Goal: Task Accomplishment & Management: Use online tool/utility

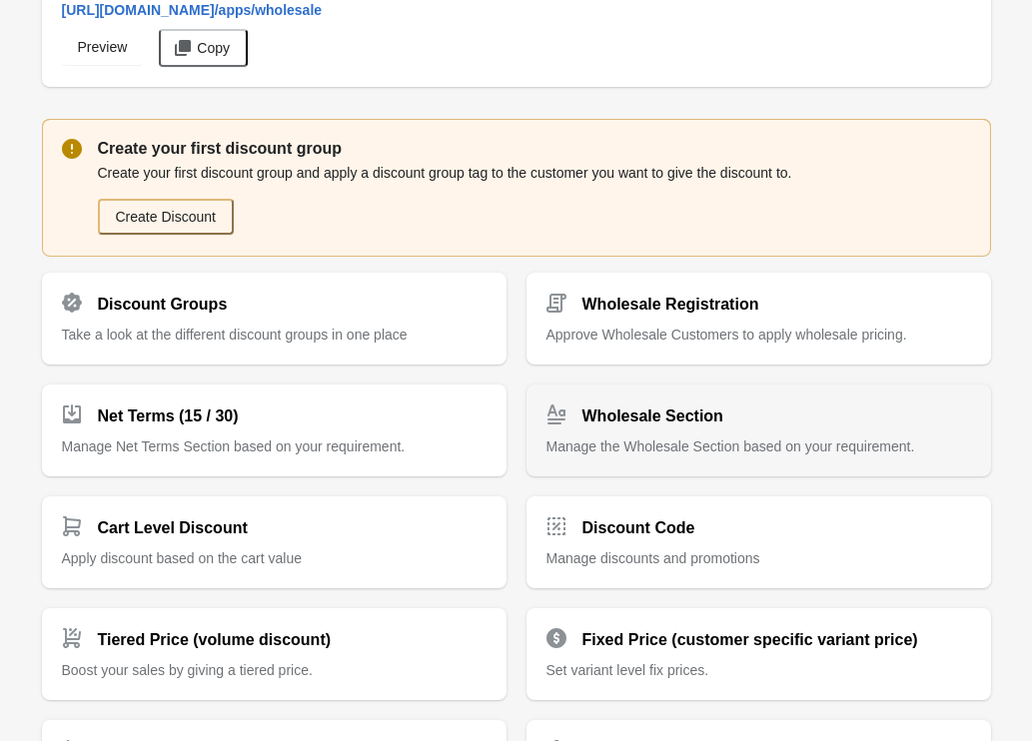
scroll to position [615, 0]
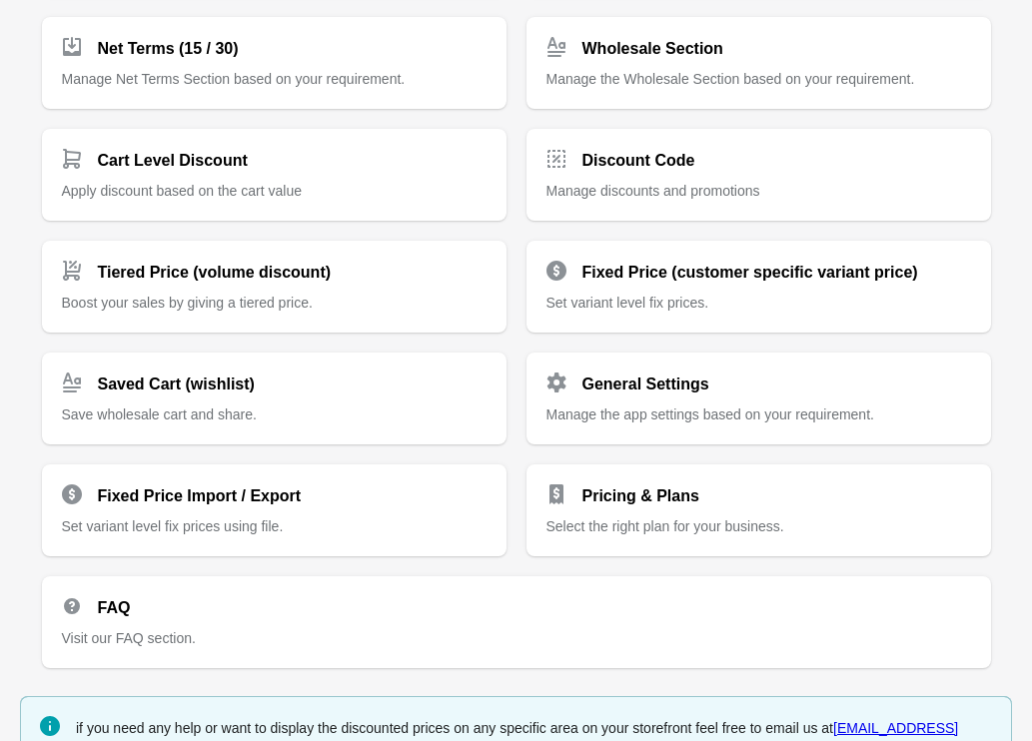
scroll to position [615, 0]
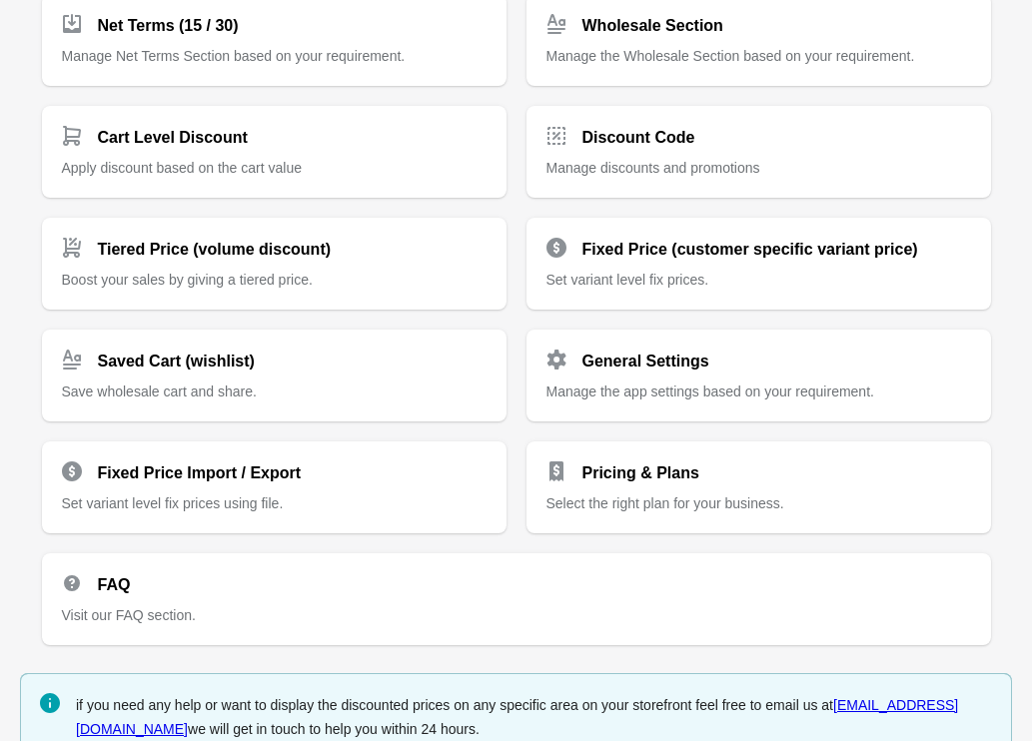
scroll to position [615, 0]
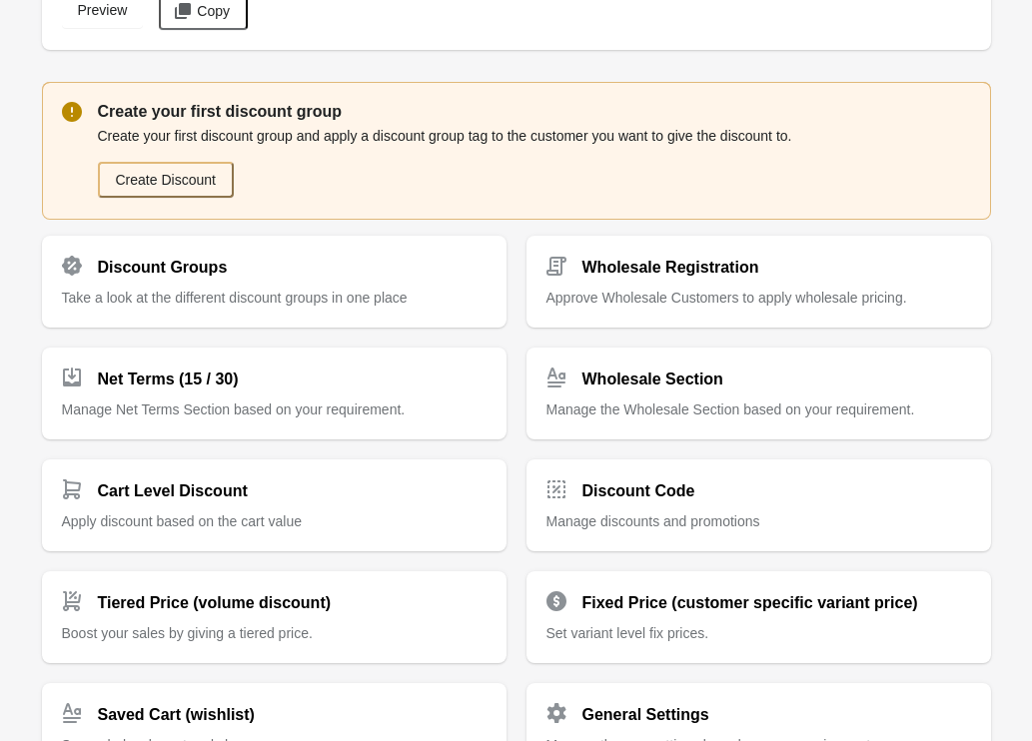
scroll to position [615, 0]
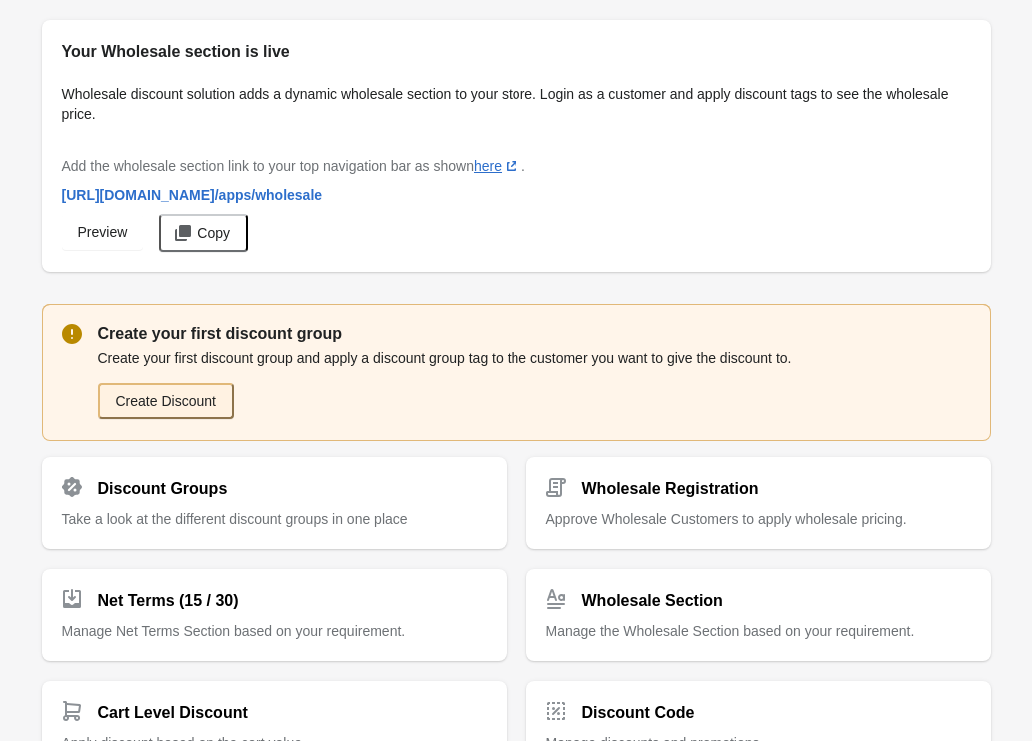
click at [223, 383] on button "Create Discount" at bounding box center [166, 401] width 136 height 36
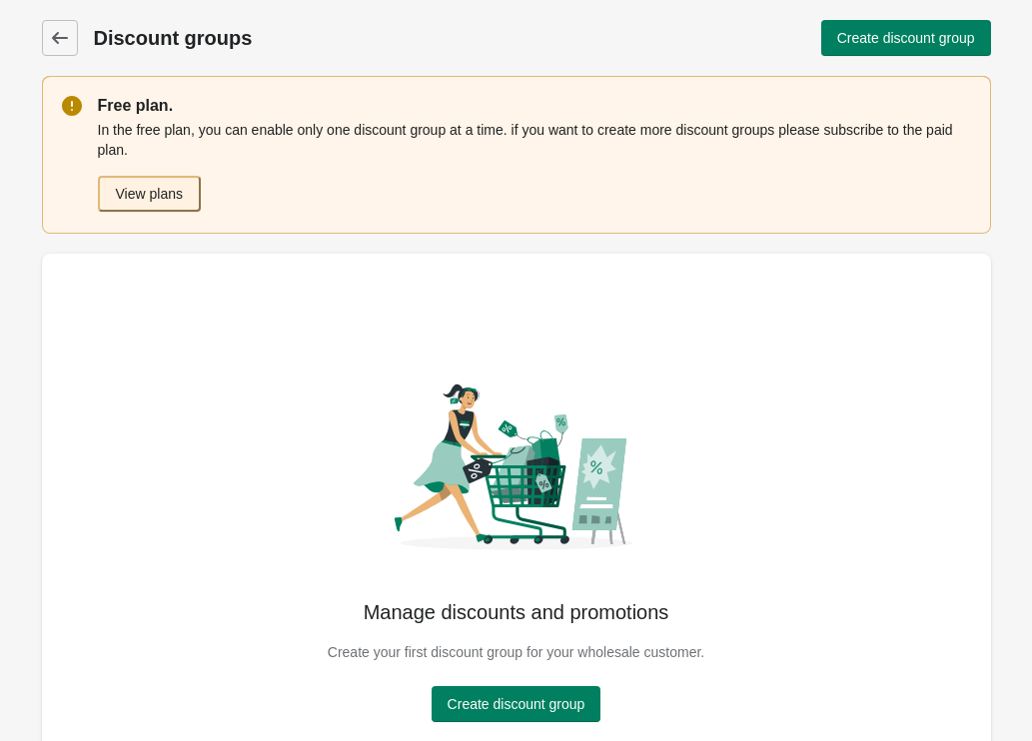
click at [165, 197] on button "View plans" at bounding box center [149, 194] width 103 height 36
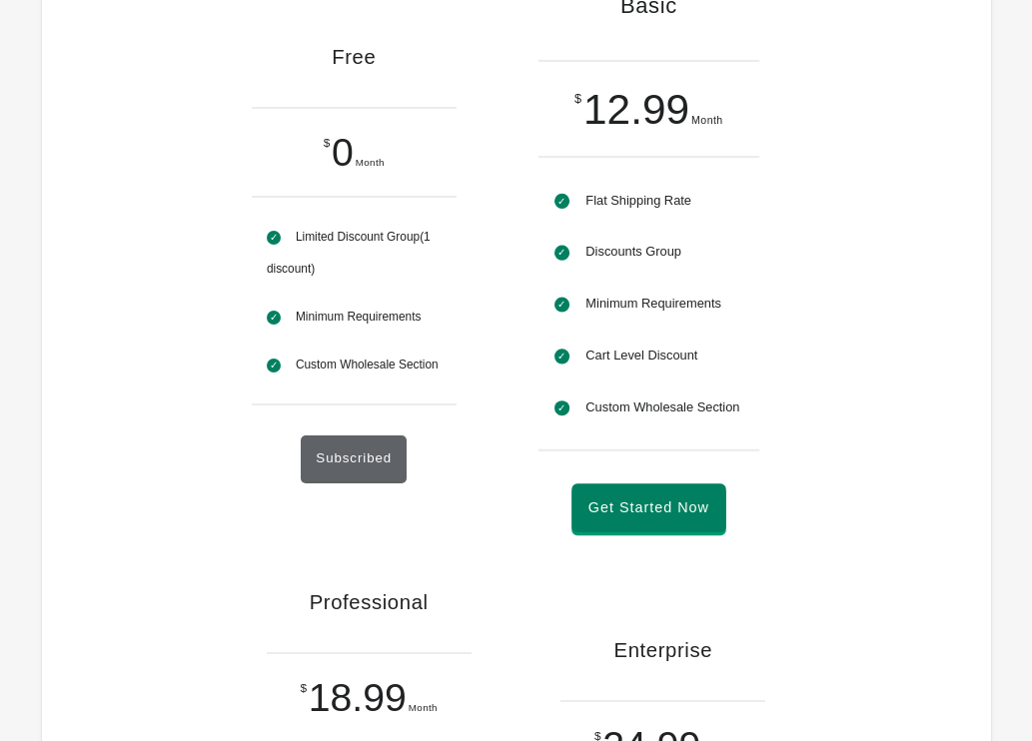
scroll to position [123, 0]
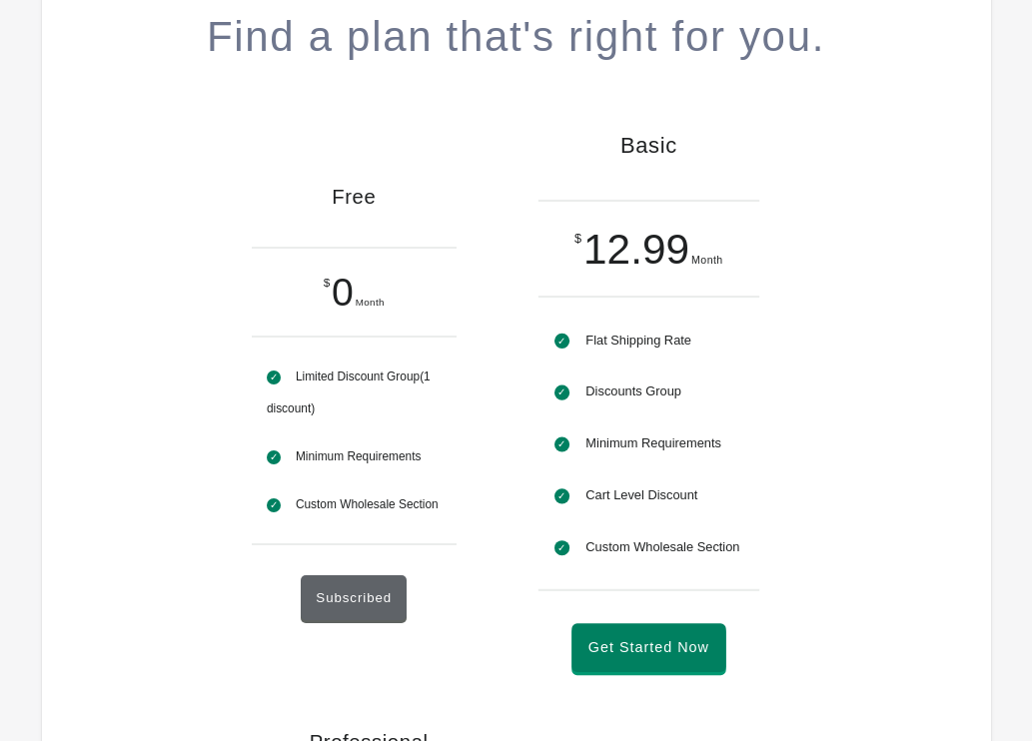
click at [578, 573] on li "Custom Wholesale Section" at bounding box center [648, 547] width 189 height 52
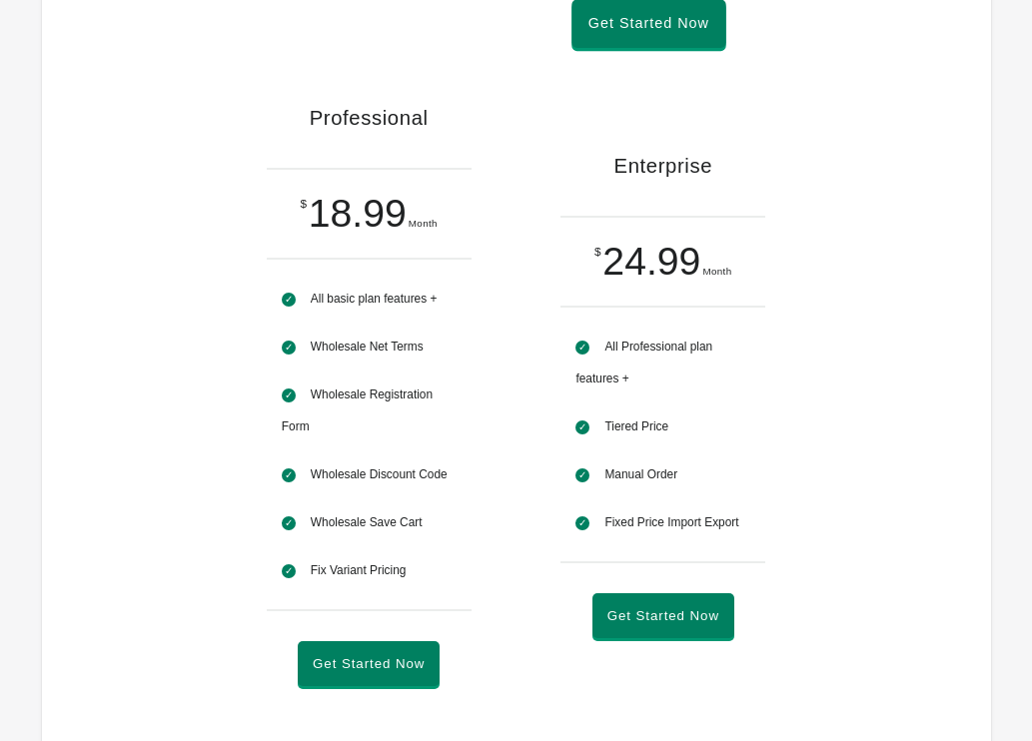
scroll to position [809, 0]
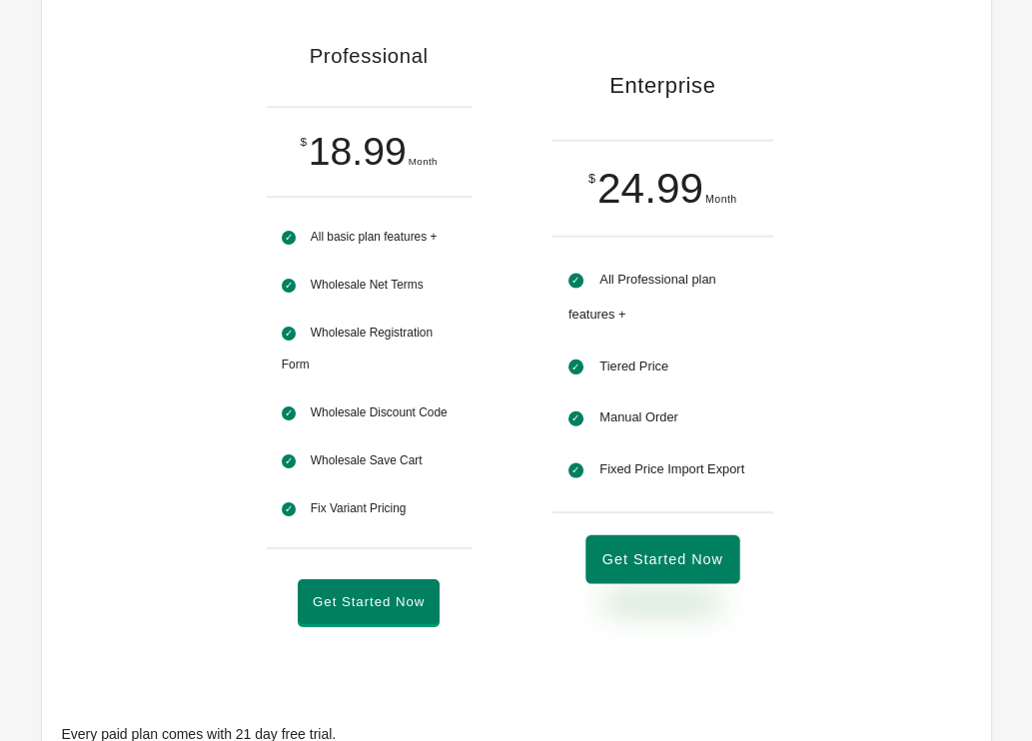
click at [664, 585] on button "Get Started Now" at bounding box center [663, 560] width 154 height 49
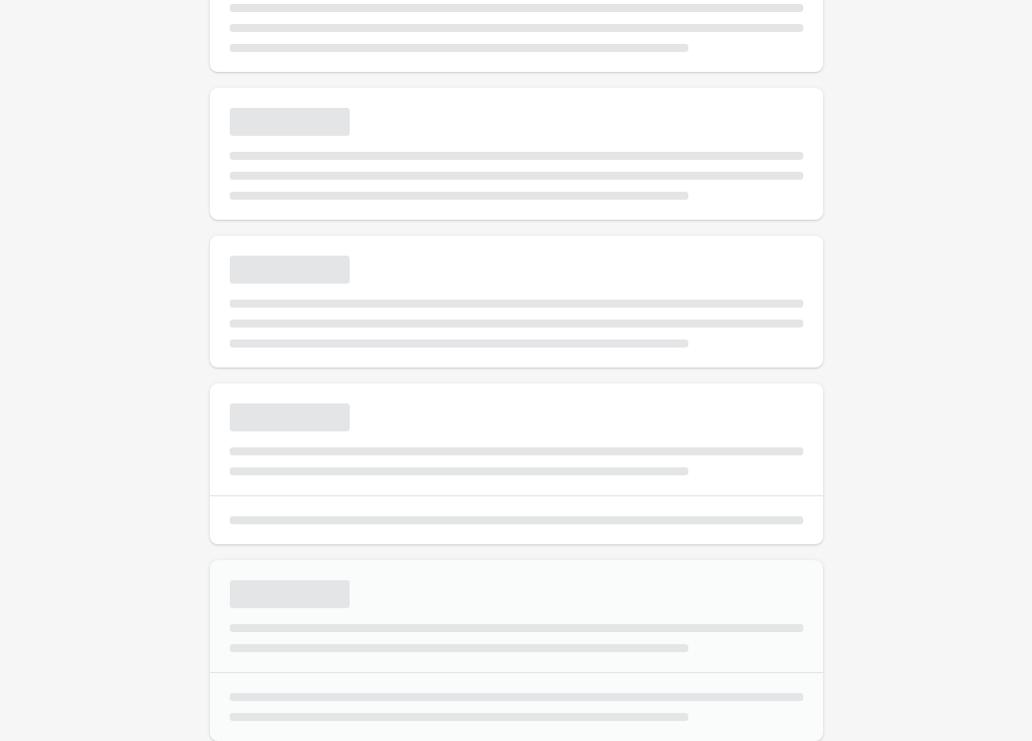
scroll to position [136, 0]
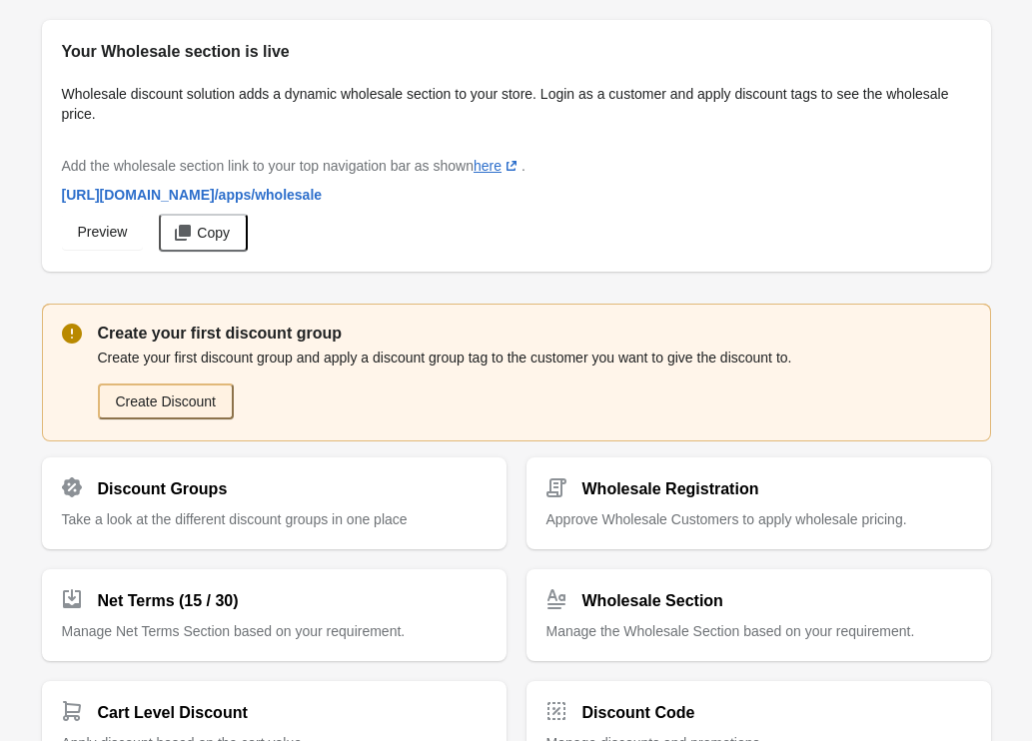
click at [156, 395] on button "Create Discount" at bounding box center [166, 401] width 136 height 36
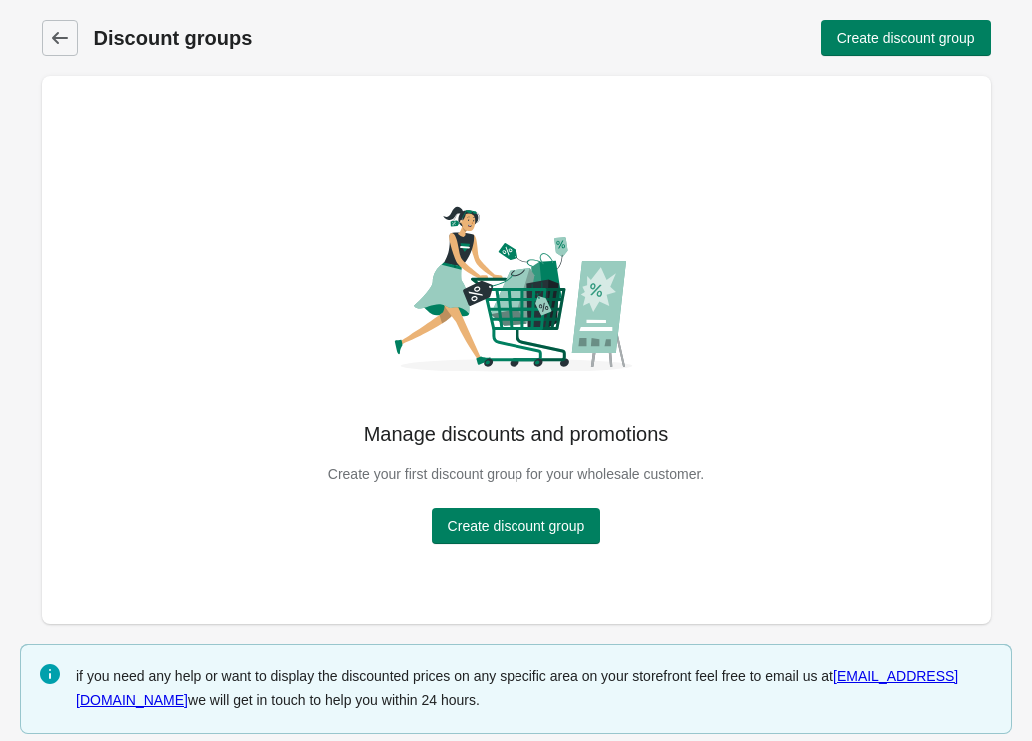
scroll to position [13, 0]
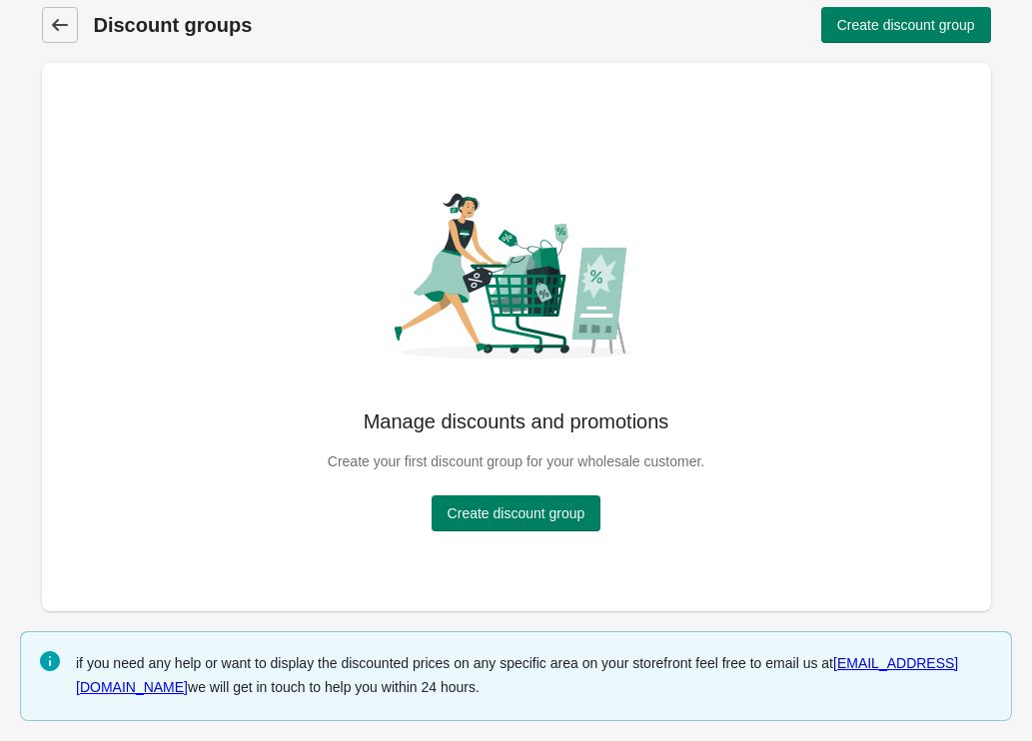
click at [45, 20] on link "Discount groups" at bounding box center [60, 25] width 36 height 36
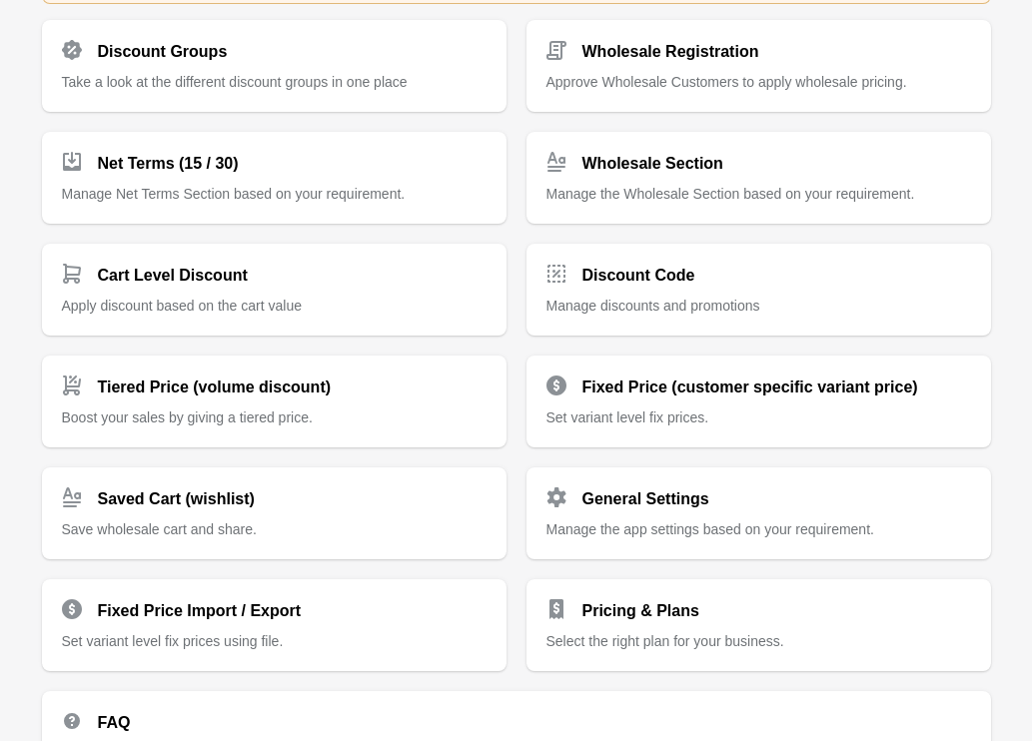
scroll to position [490, 0]
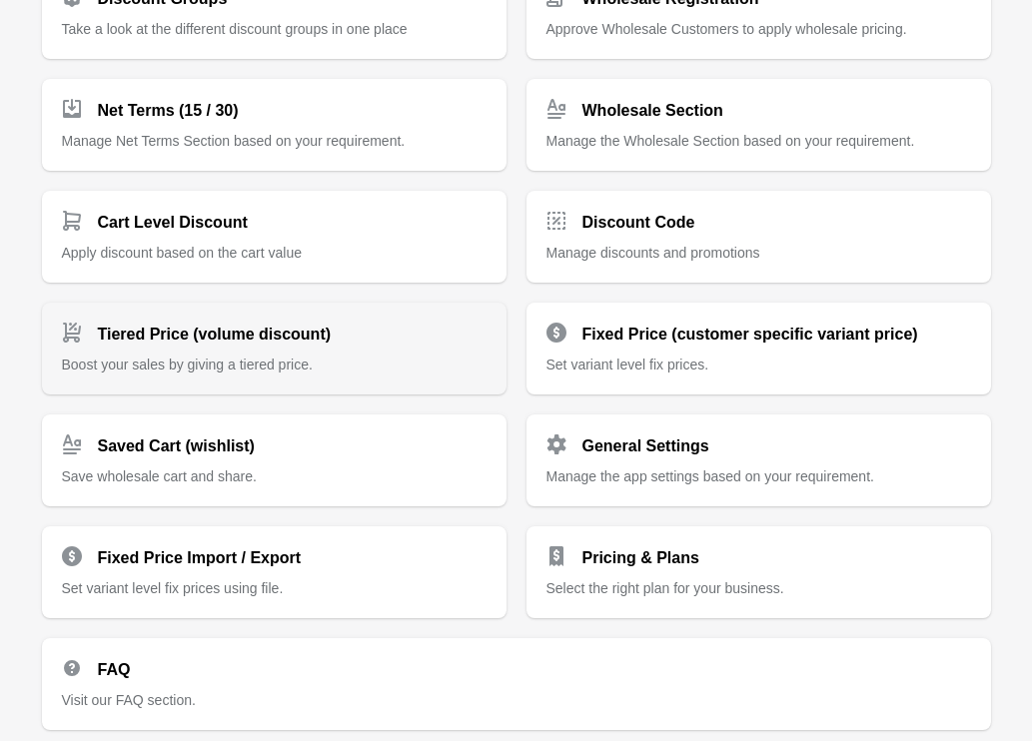
click at [245, 368] on span "Boost your sales by giving a tiered price." at bounding box center [187, 364] width 251 height 16
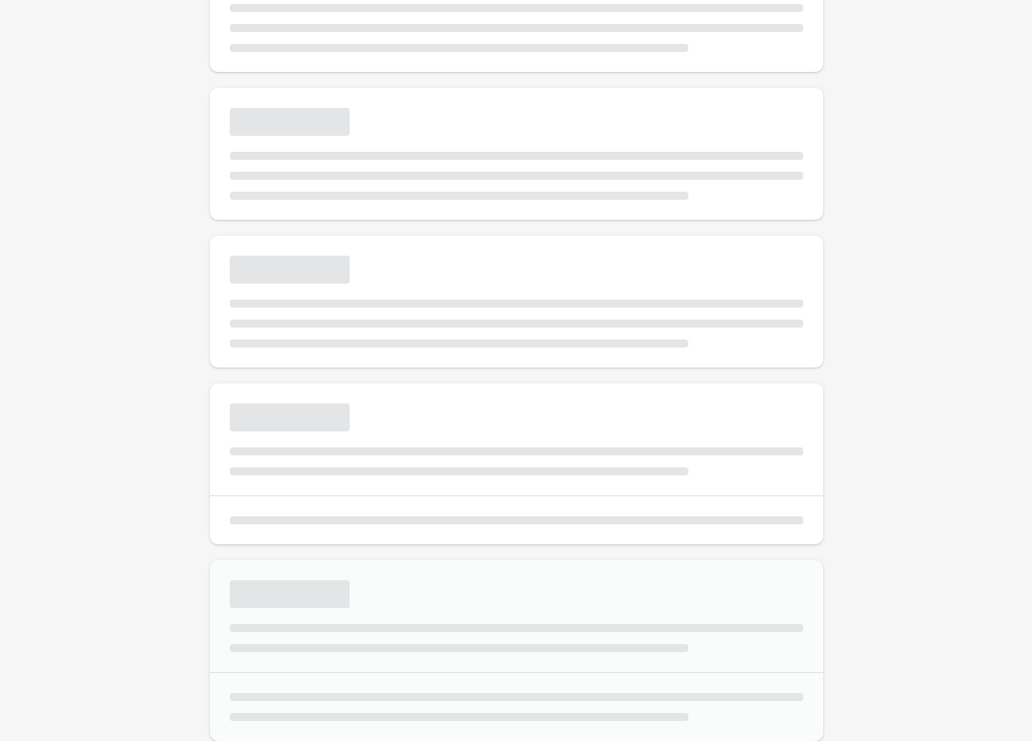
scroll to position [13, 0]
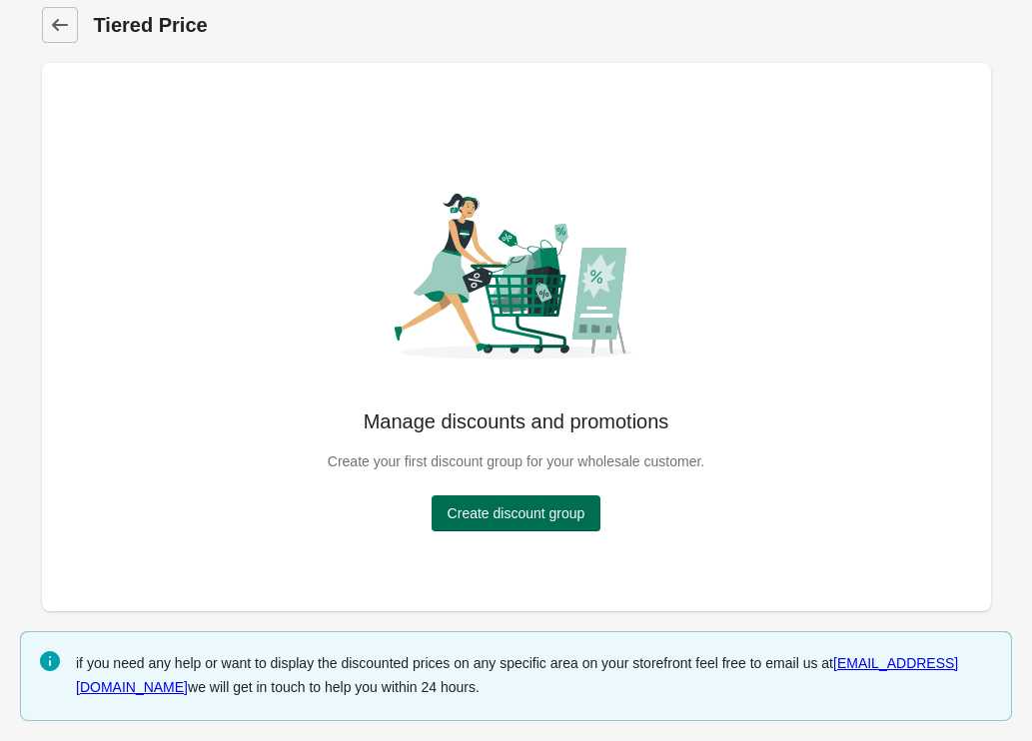
click at [493, 526] on button "Create discount group" at bounding box center [516, 513] width 170 height 36
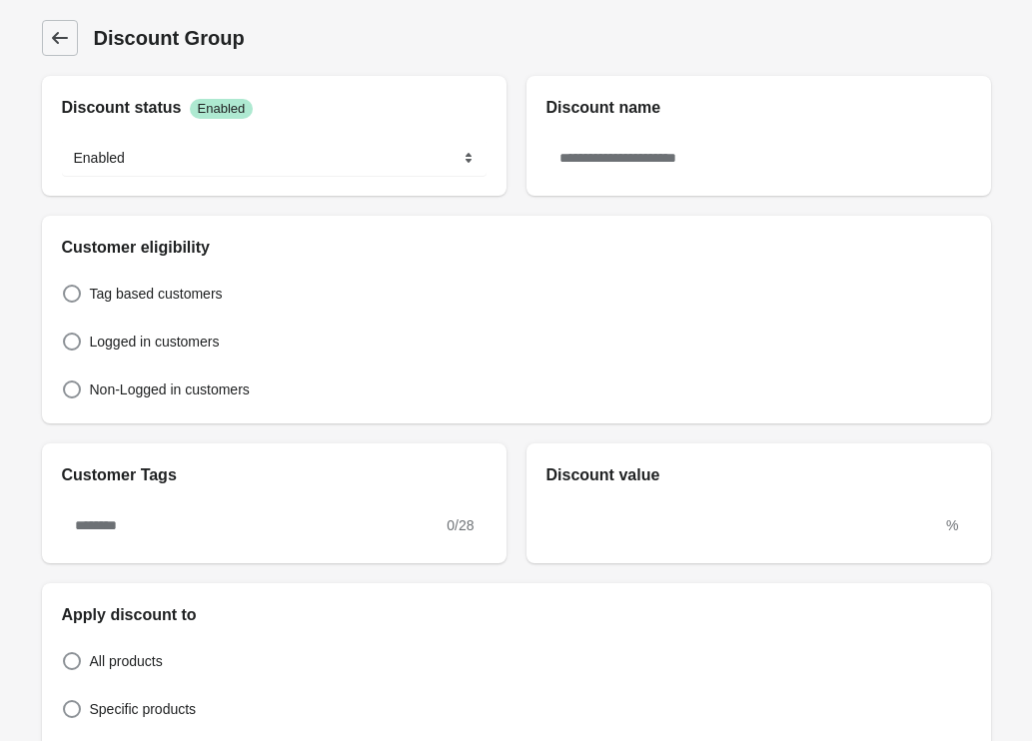
click at [42, 46] on link "Discount Group" at bounding box center [60, 38] width 36 height 36
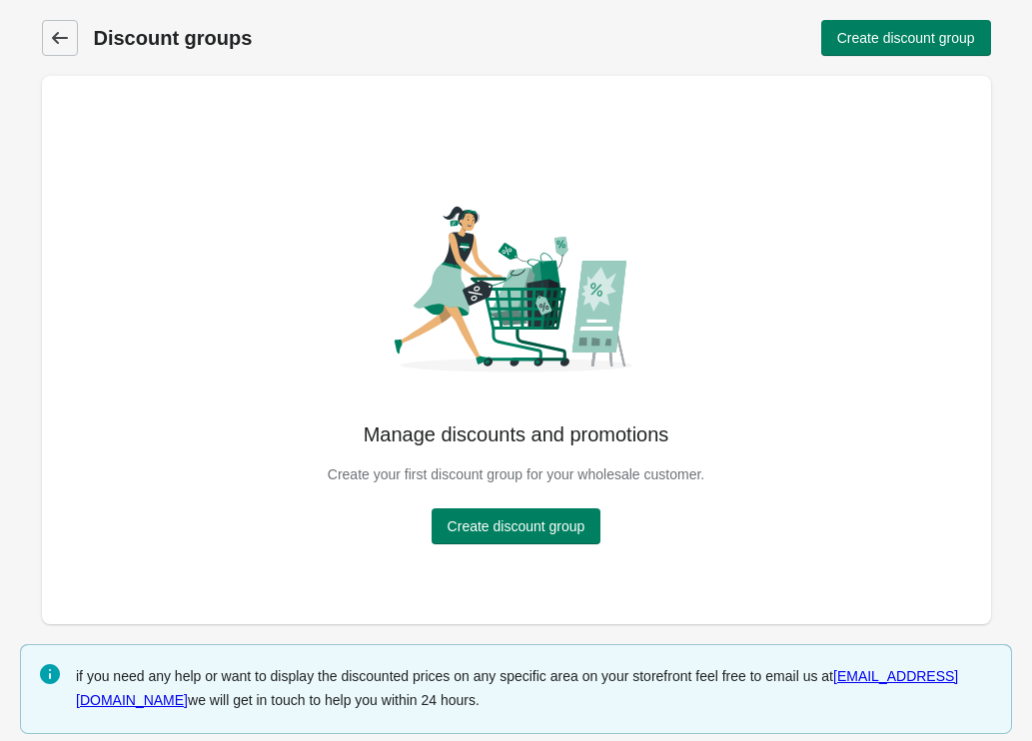
click at [43, 29] on link "Discount groups" at bounding box center [60, 38] width 36 height 36
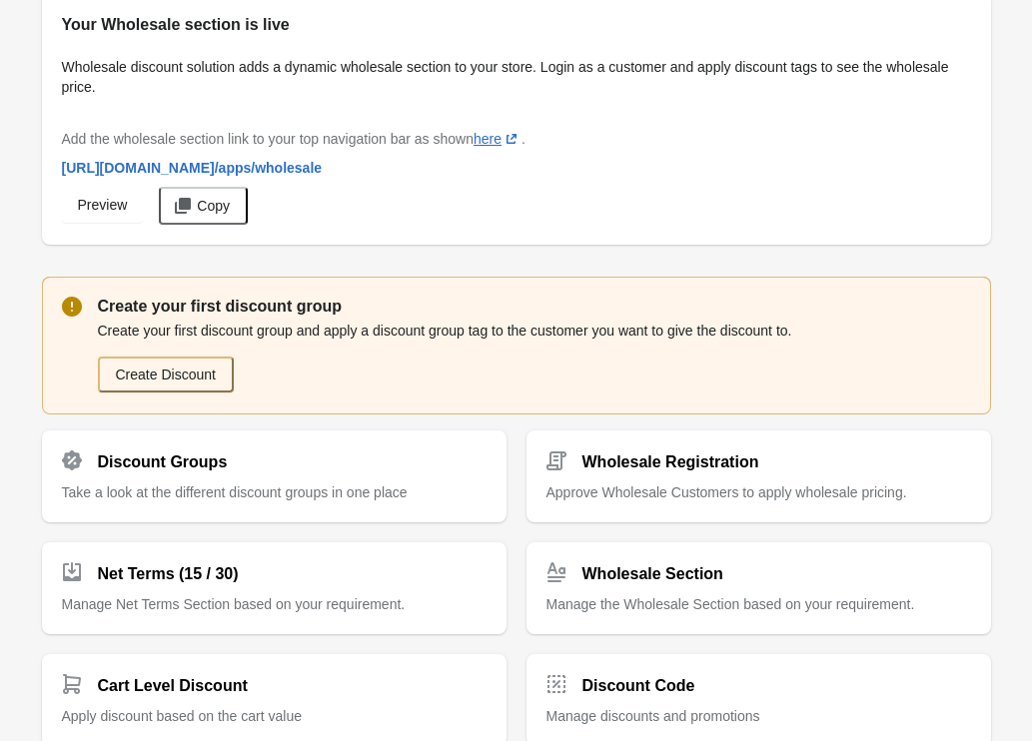
scroll to position [615, 0]
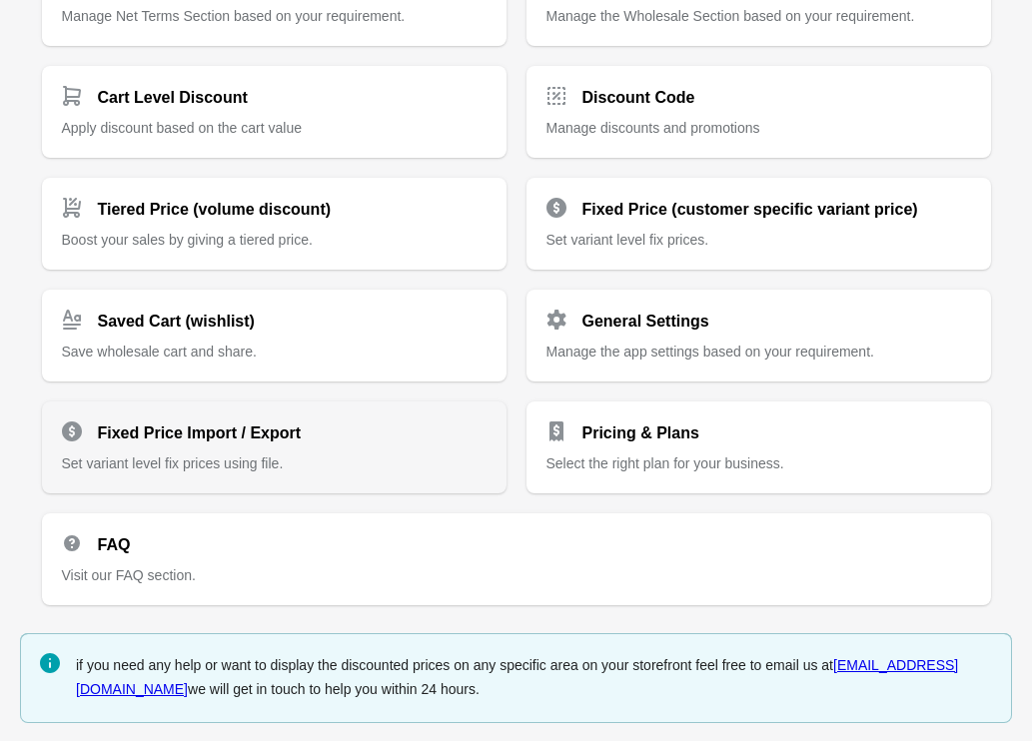
click at [193, 446] on div "Fixed Price Import / Export Set variant level fix prices using file." at bounding box center [274, 439] width 424 height 68
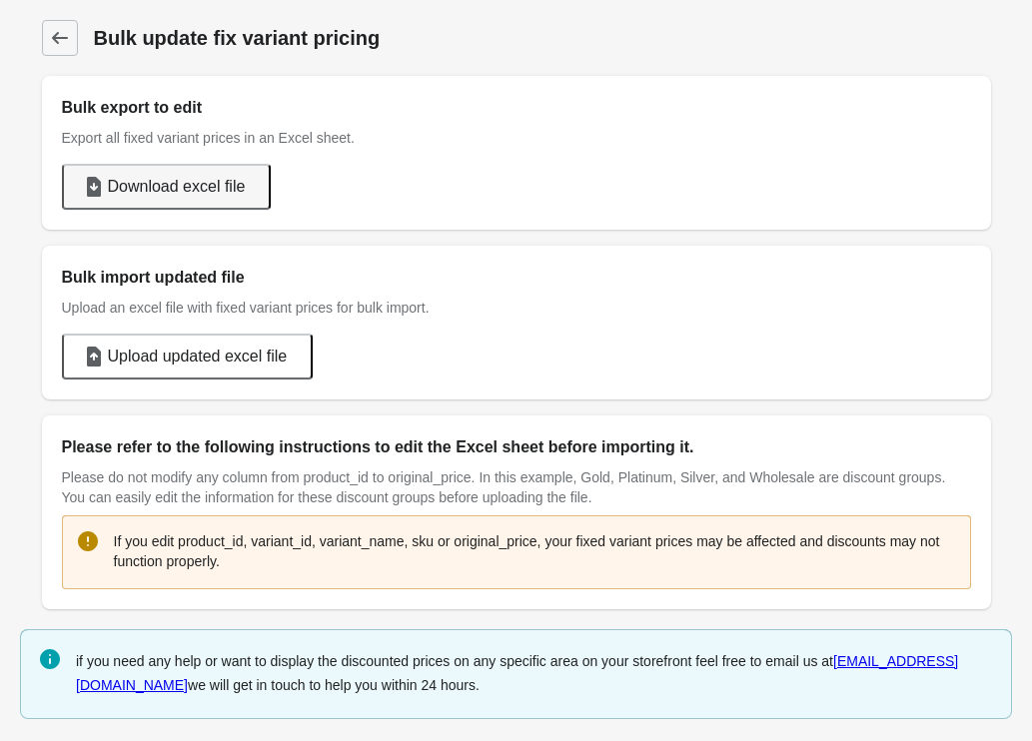
click at [183, 184] on span "Download excel file" at bounding box center [177, 187] width 138 height 20
click at [58, 36] on icon at bounding box center [60, 38] width 20 height 20
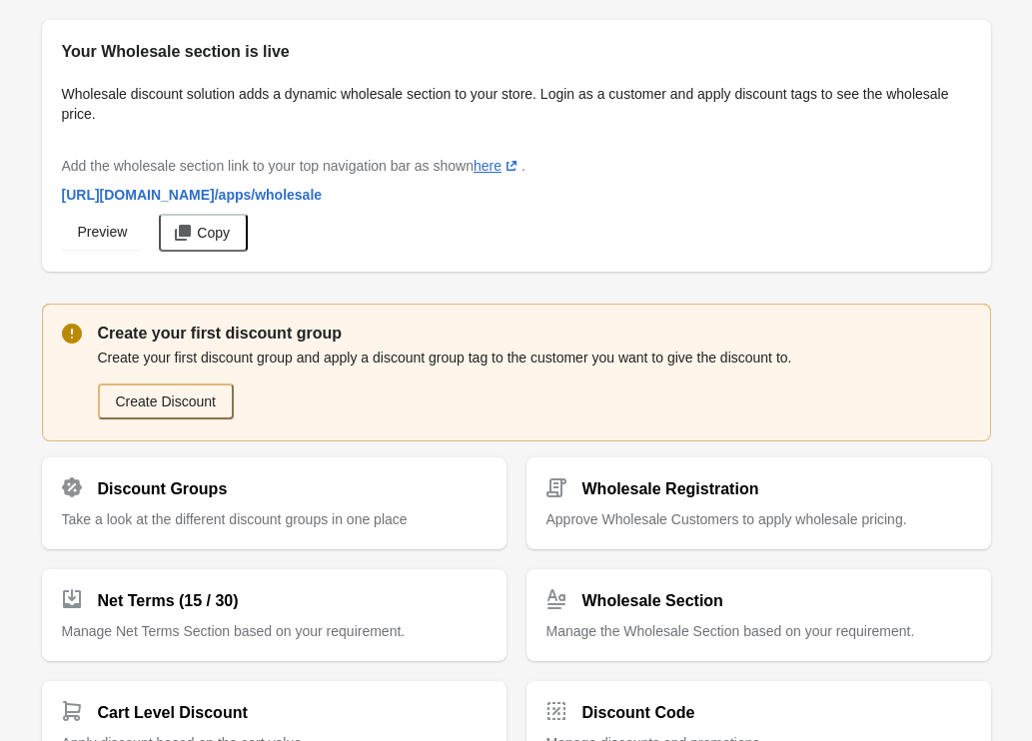
scroll to position [490, 0]
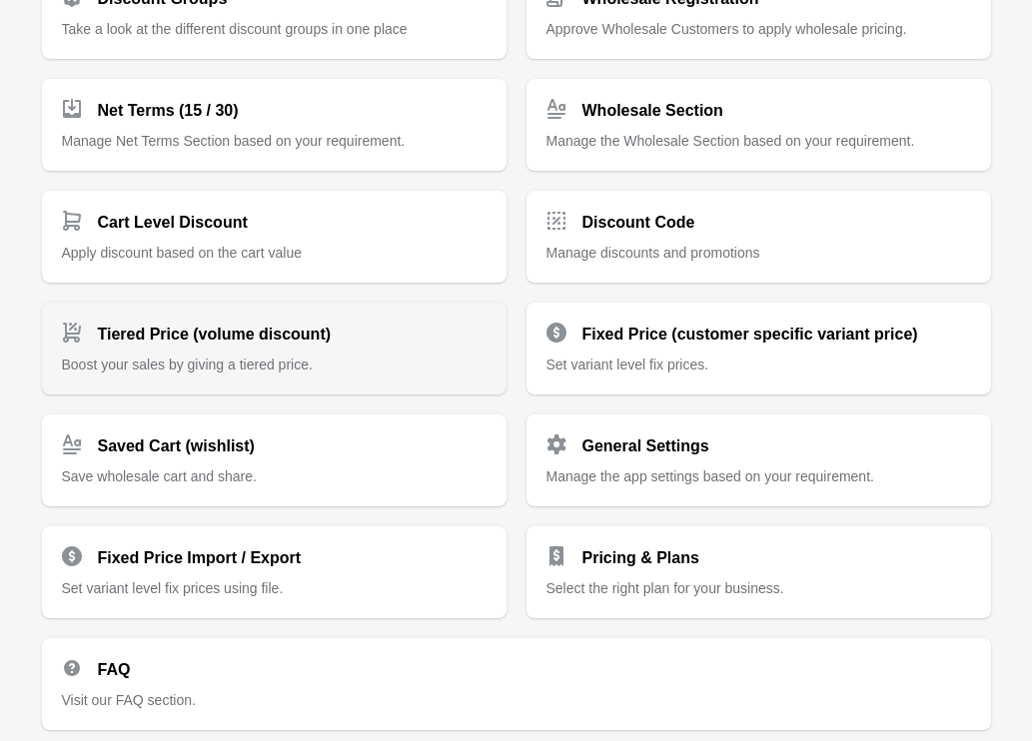
click at [262, 324] on h2 "Tiered Price (volume discount)" at bounding box center [215, 335] width 234 height 24
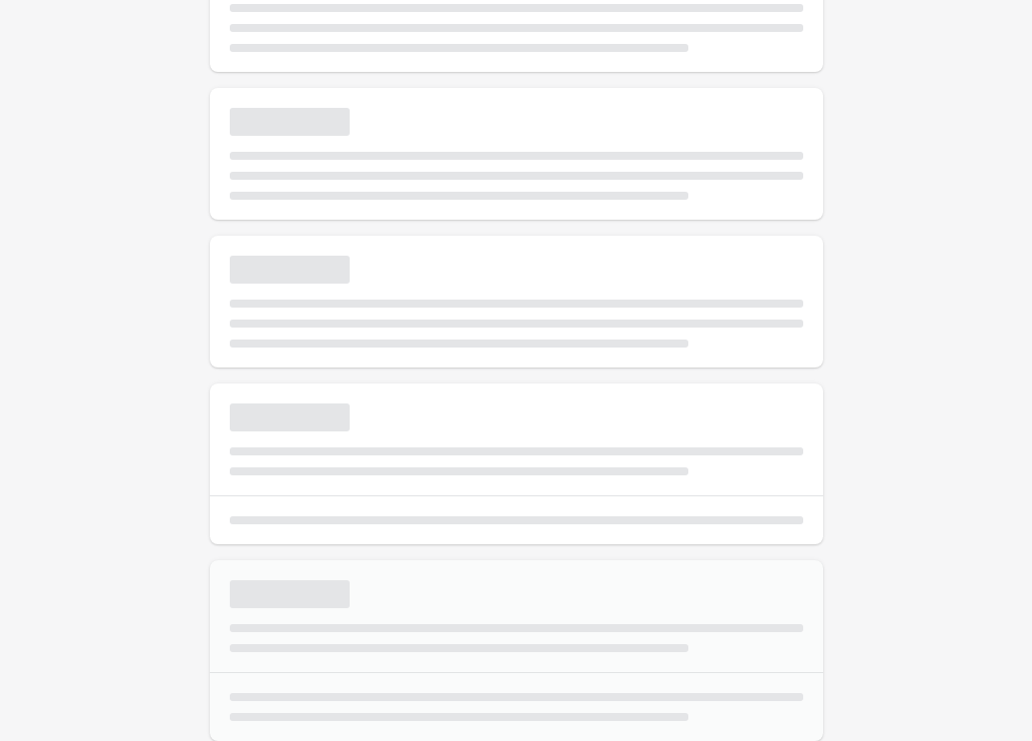
scroll to position [13, 0]
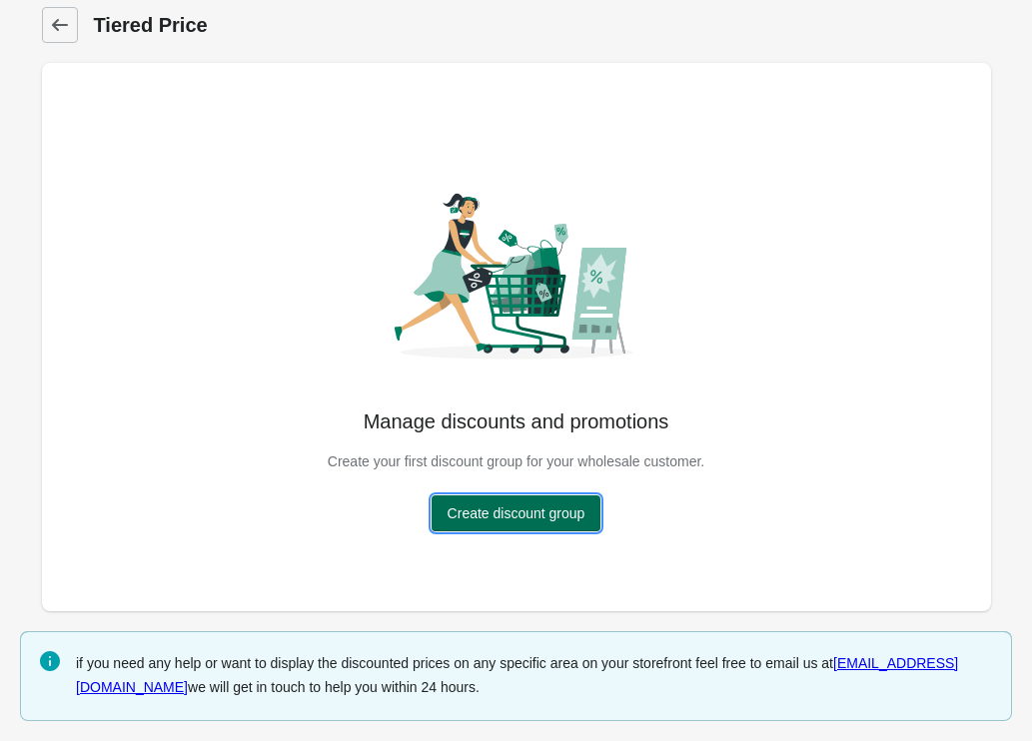
click at [465, 526] on button "Create discount group" at bounding box center [516, 513] width 170 height 36
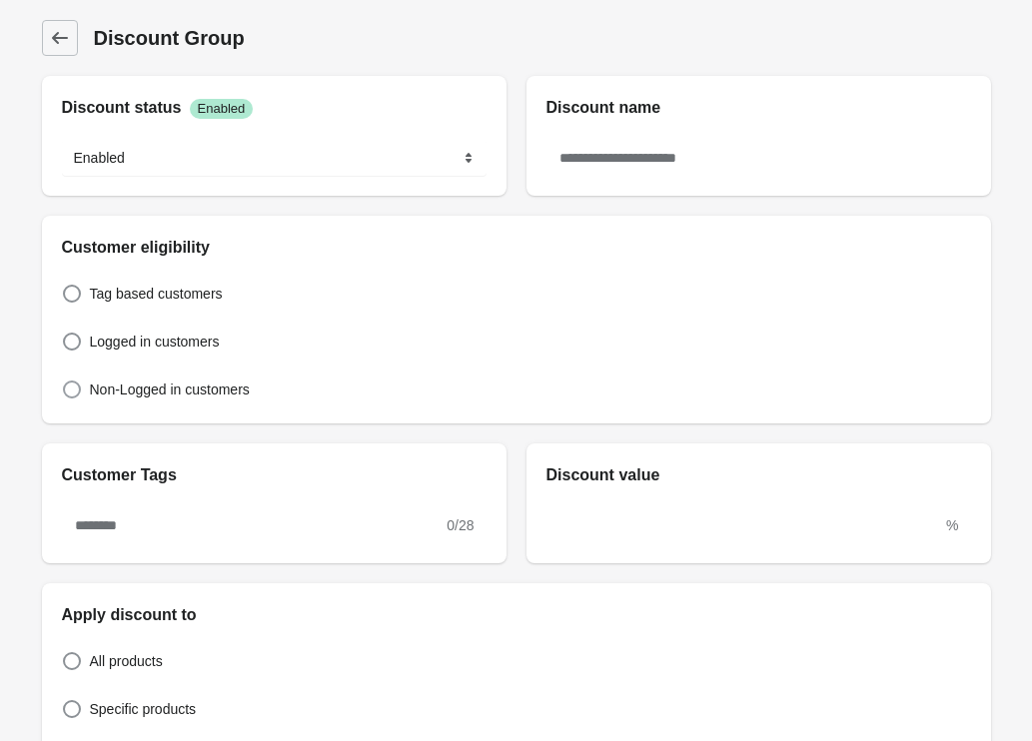
click at [152, 393] on span "Non-Logged in customers" at bounding box center [170, 389] width 160 height 20
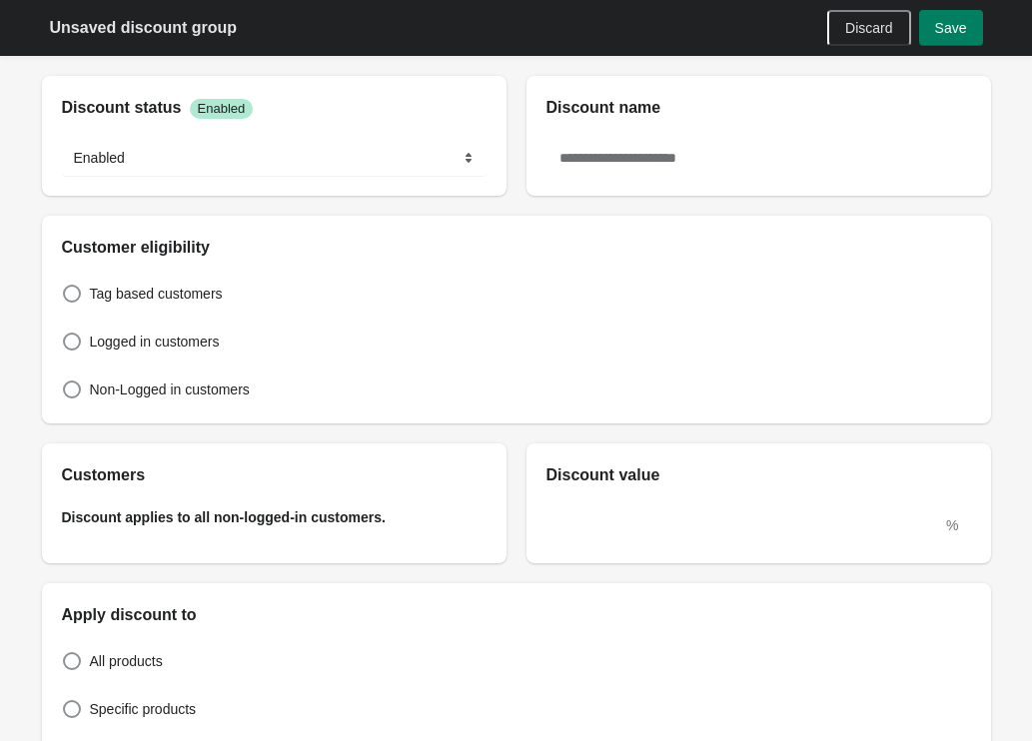
click at [293, 139] on div "Discount status Success Enabled ******* ******** Enabled" at bounding box center [274, 126] width 424 height 100
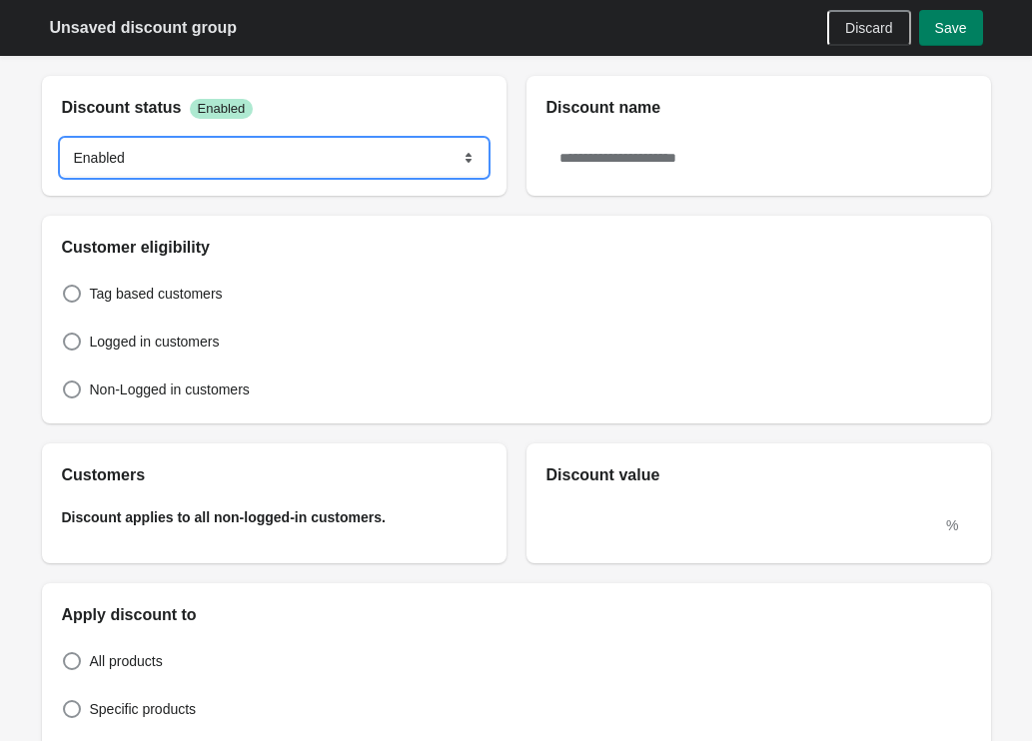
click at [293, 149] on select "******* ********" at bounding box center [274, 158] width 424 height 36
click at [62, 140] on select "******* ********" at bounding box center [274, 158] width 424 height 36
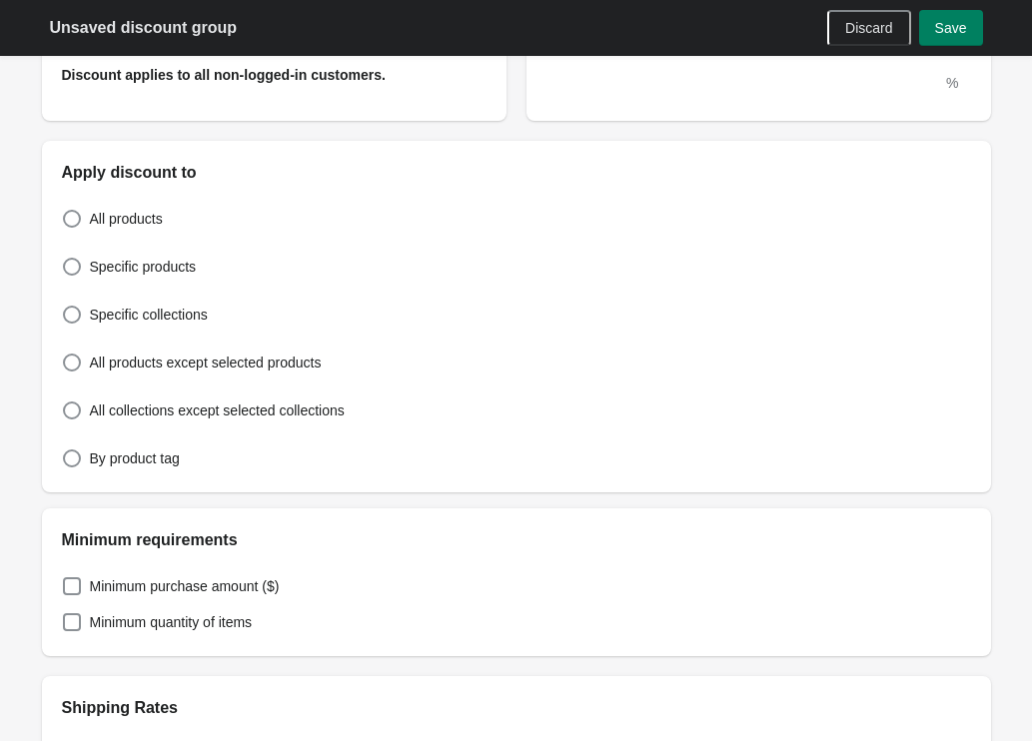
scroll to position [435, 0]
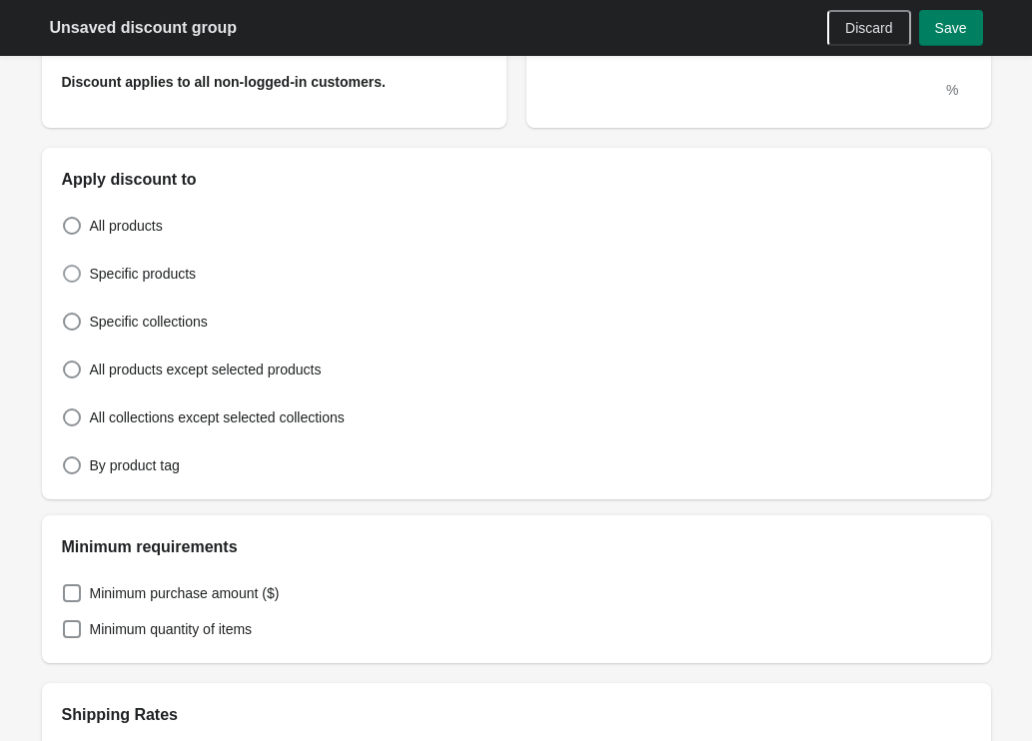
click at [178, 274] on span "Specific products" at bounding box center [143, 274] width 107 height 20
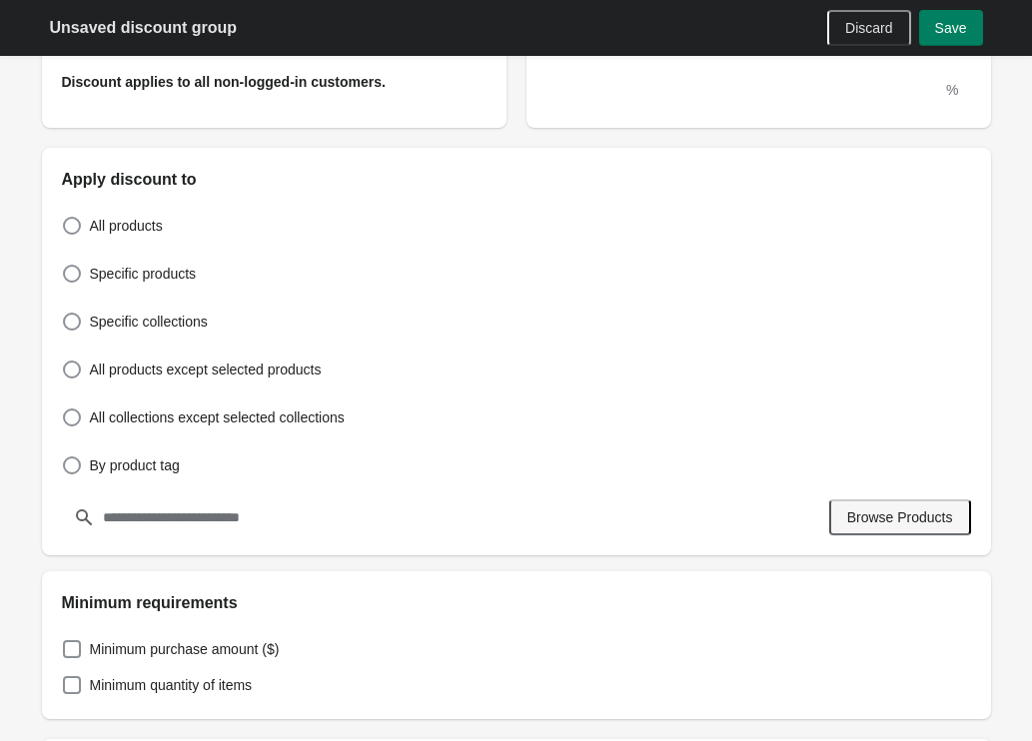
click at [842, 526] on button "Browse Products" at bounding box center [900, 517] width 142 height 36
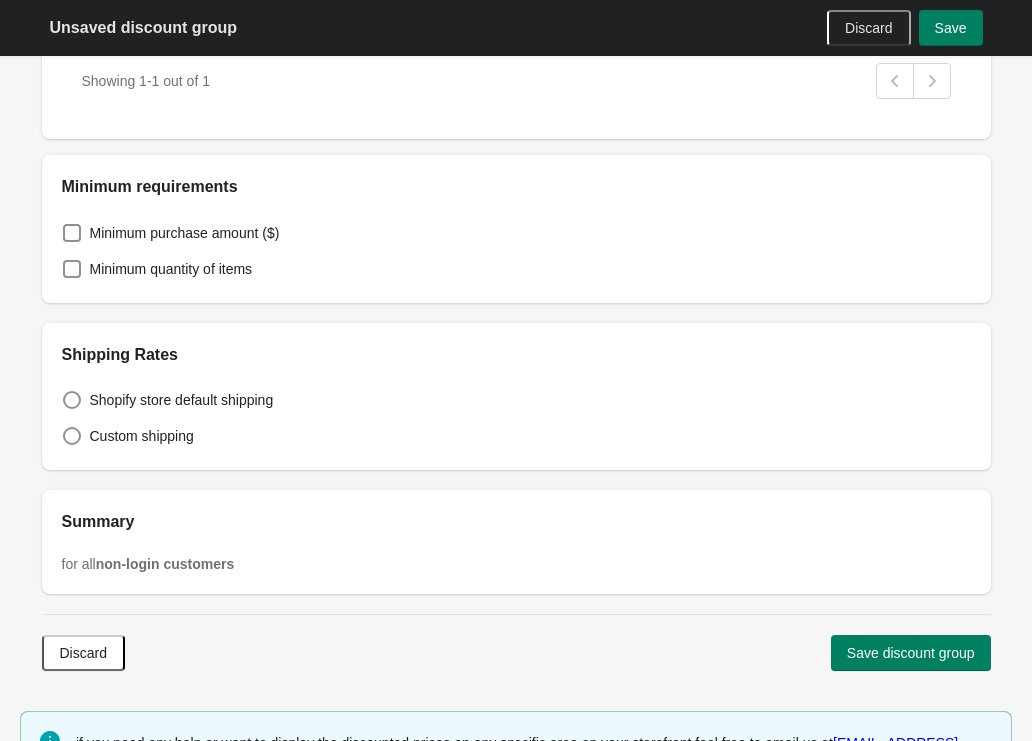
scroll to position [1071, 0]
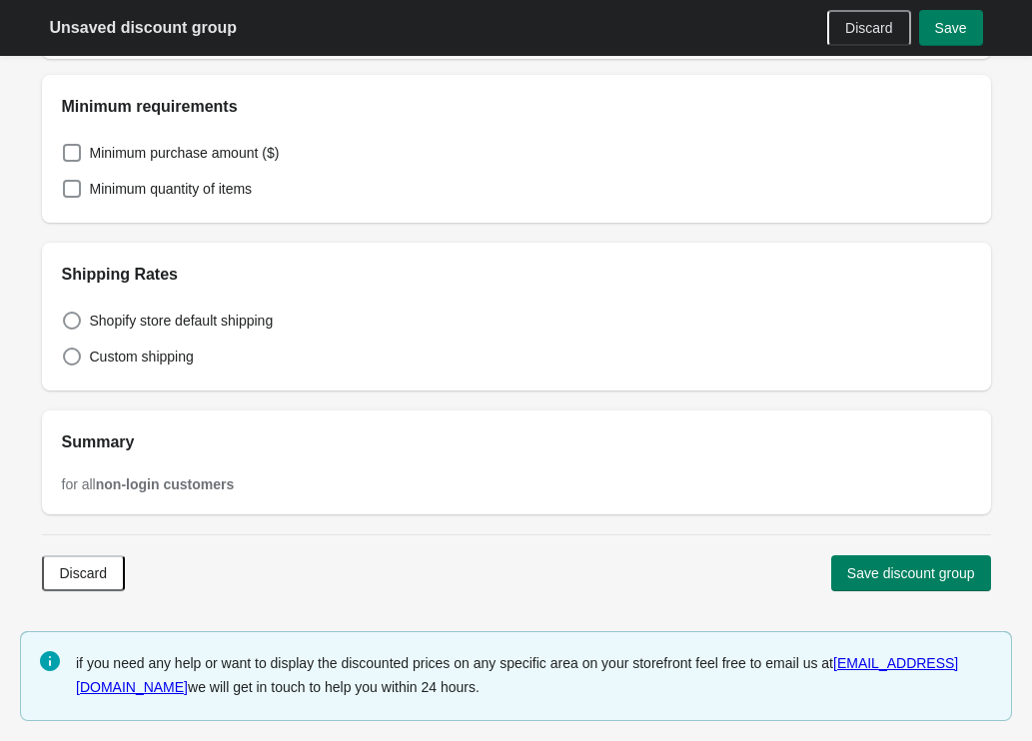
click at [881, 543] on div "Discard Save discount group" at bounding box center [516, 572] width 949 height 77
click at [880, 570] on span "Save discount group" at bounding box center [911, 573] width 128 height 16
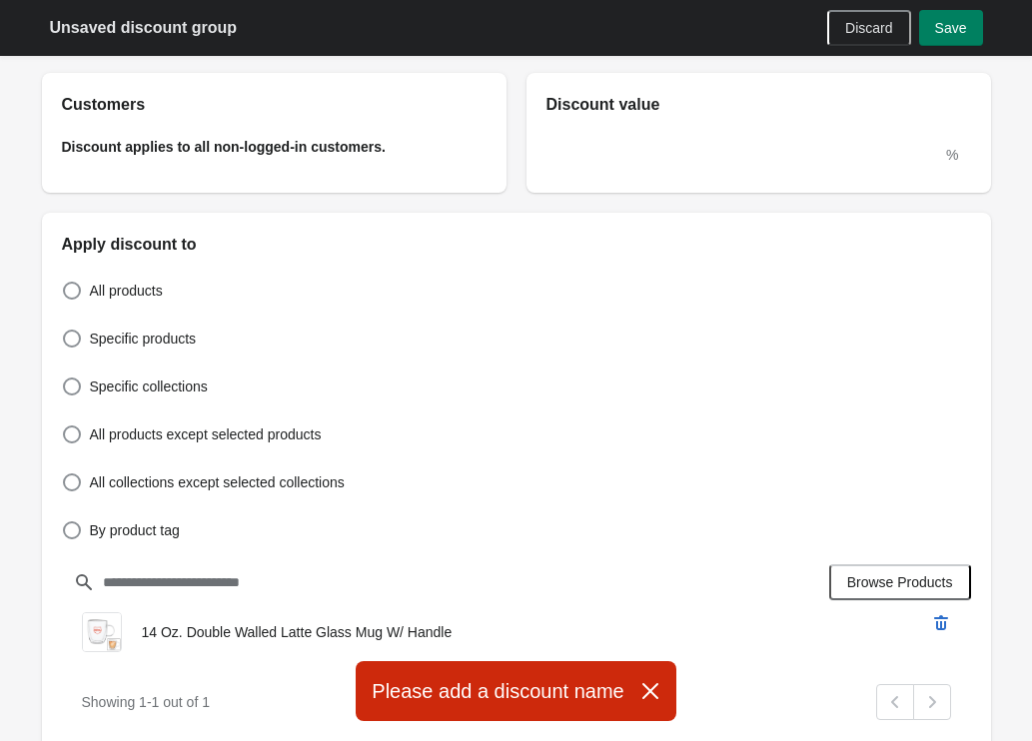
scroll to position [0, 0]
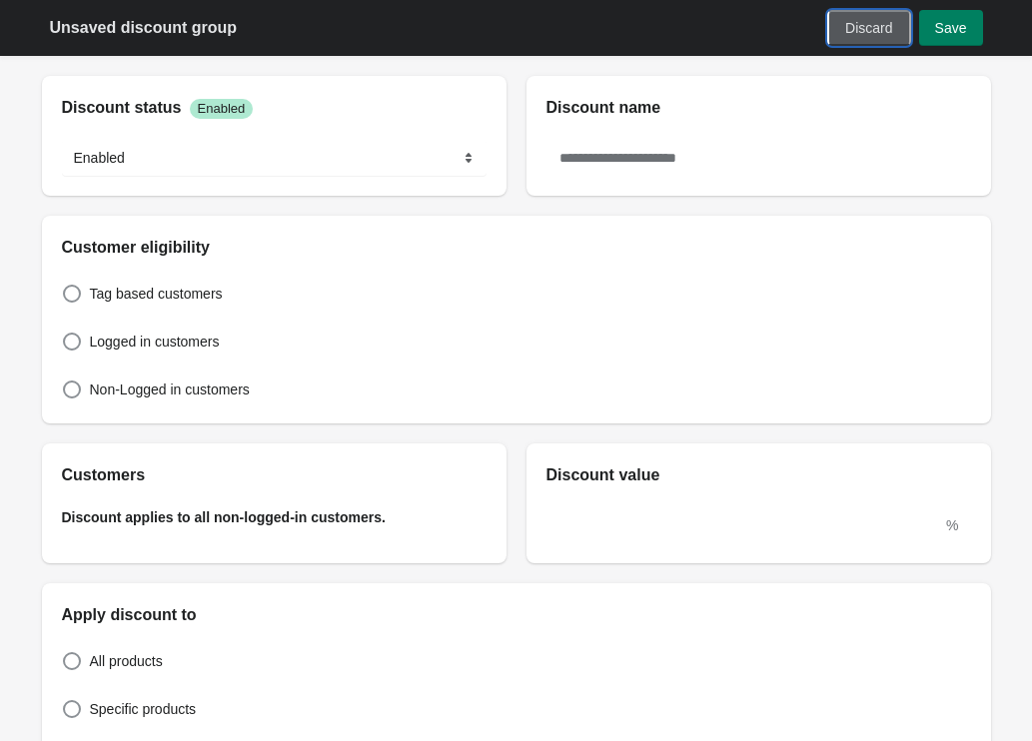
click at [851, 28] on span "Discard" at bounding box center [868, 28] width 47 height 16
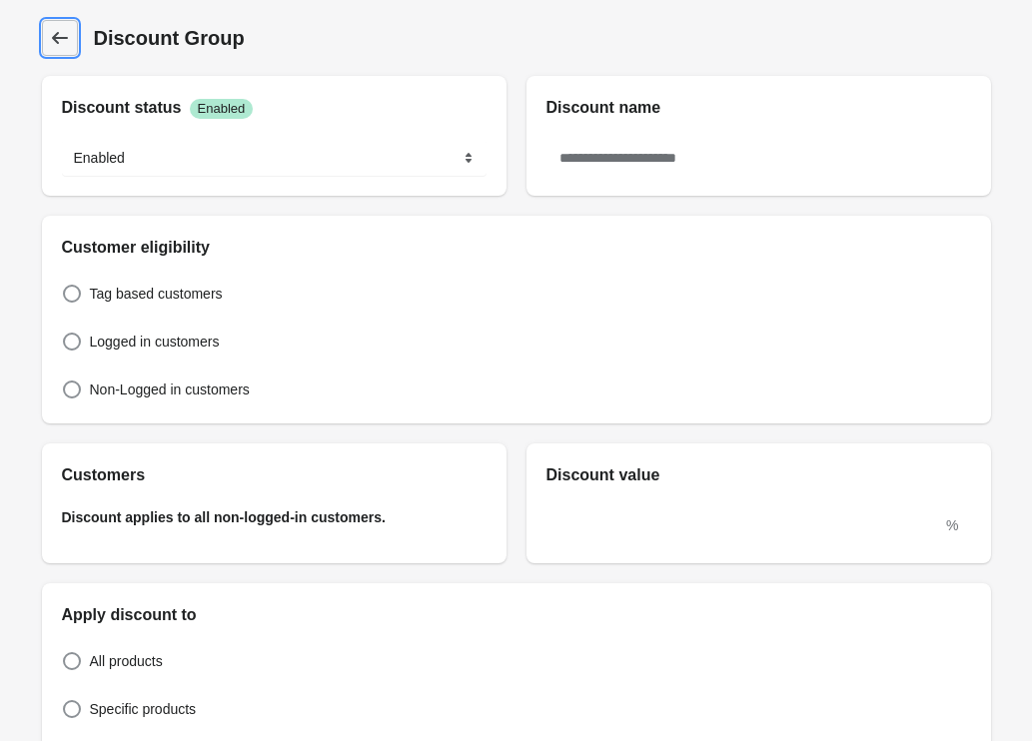
click at [73, 37] on link "Discount Group" at bounding box center [60, 38] width 36 height 36
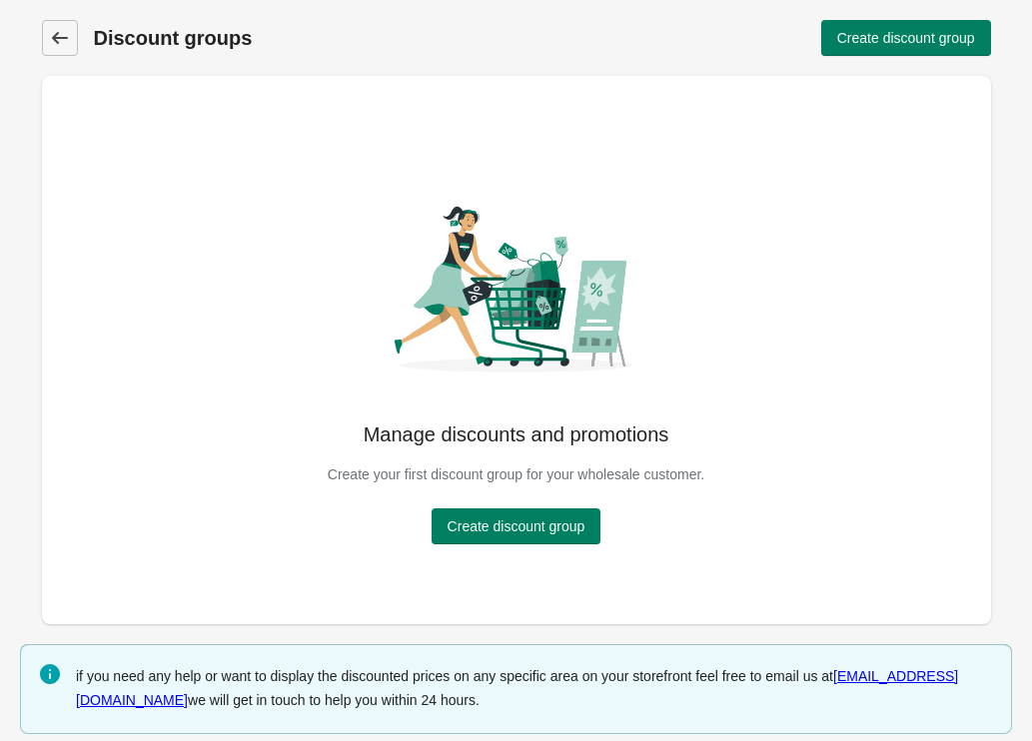
click at [73, 37] on link "Discount groups" at bounding box center [60, 38] width 36 height 36
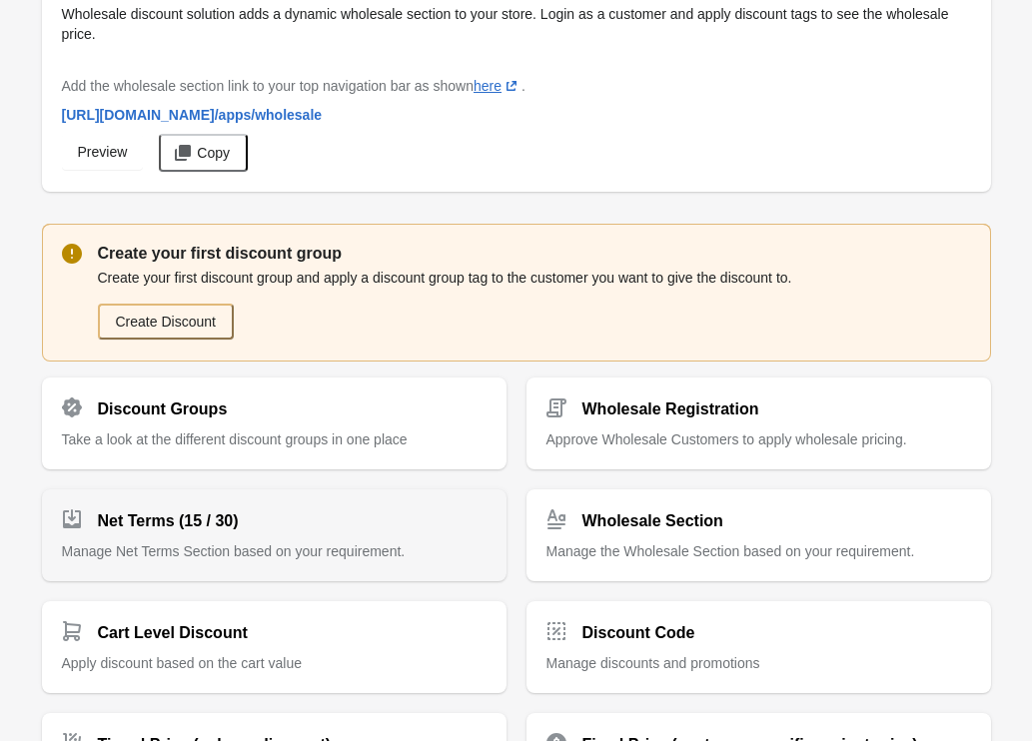
scroll to position [120, 0]
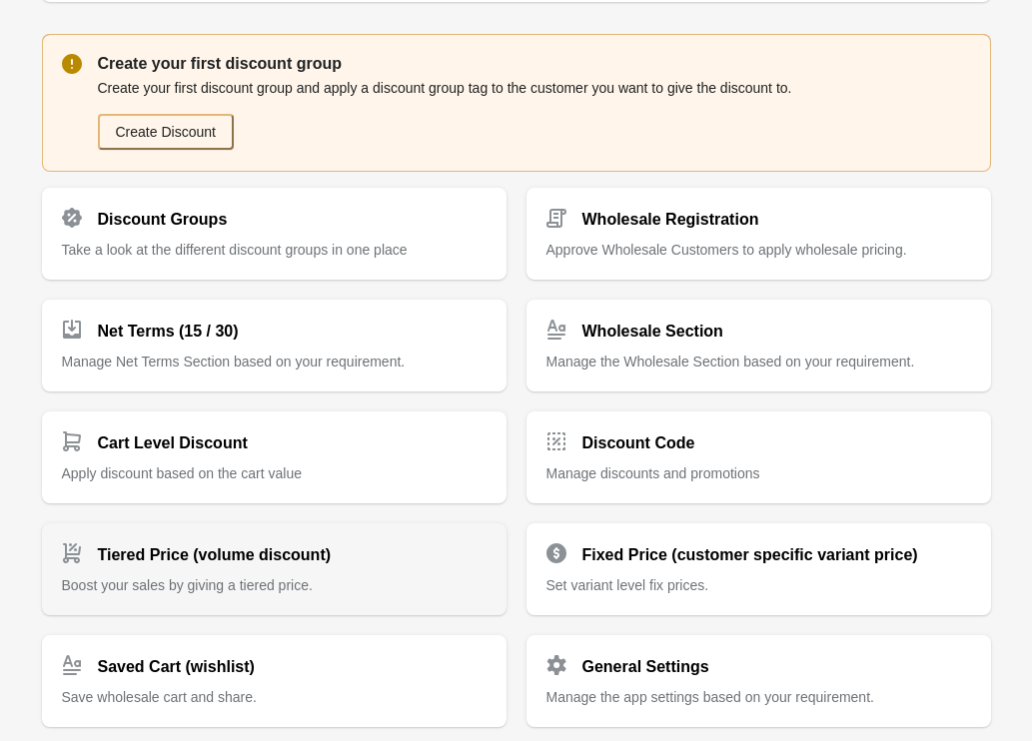
click at [348, 583] on p "Boost your sales by giving a tiered price." at bounding box center [274, 585] width 424 height 20
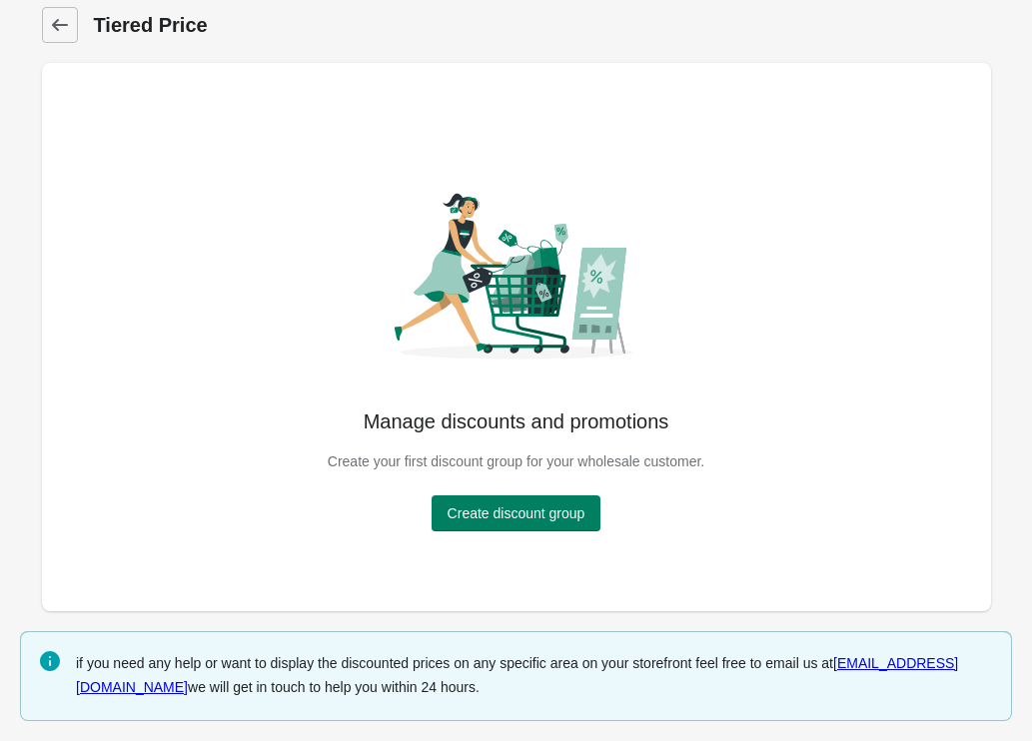
scroll to position [13, 0]
click at [538, 519] on span "Create discount group" at bounding box center [516, 513] width 138 height 16
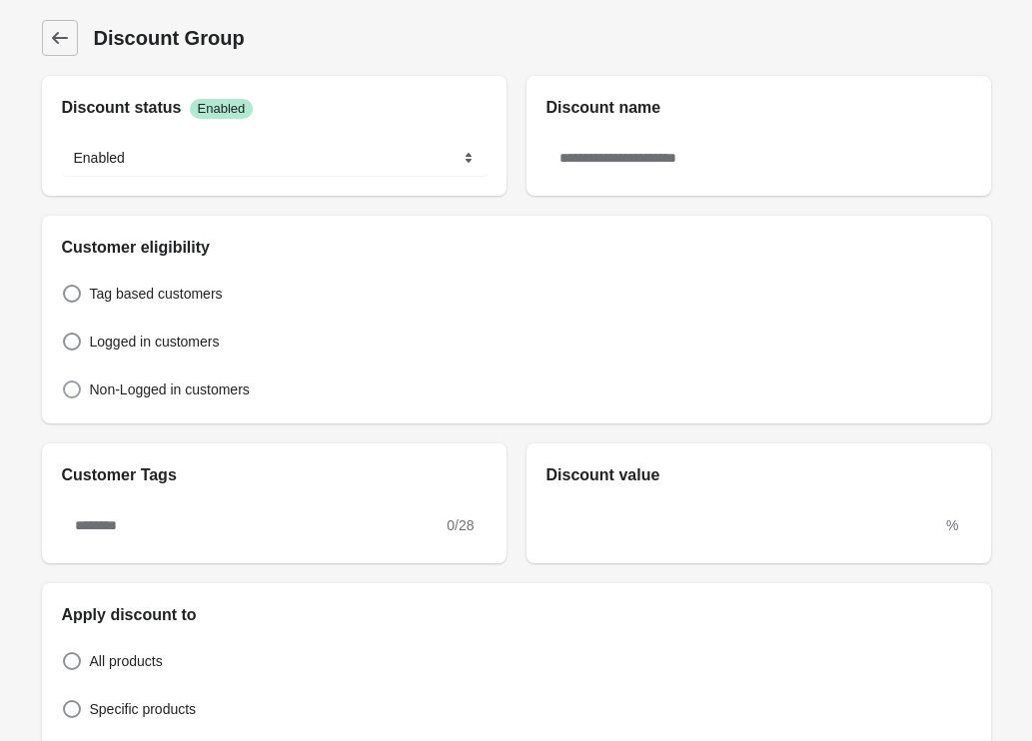
click at [153, 389] on span "Non-Logged in customers" at bounding box center [170, 389] width 160 height 20
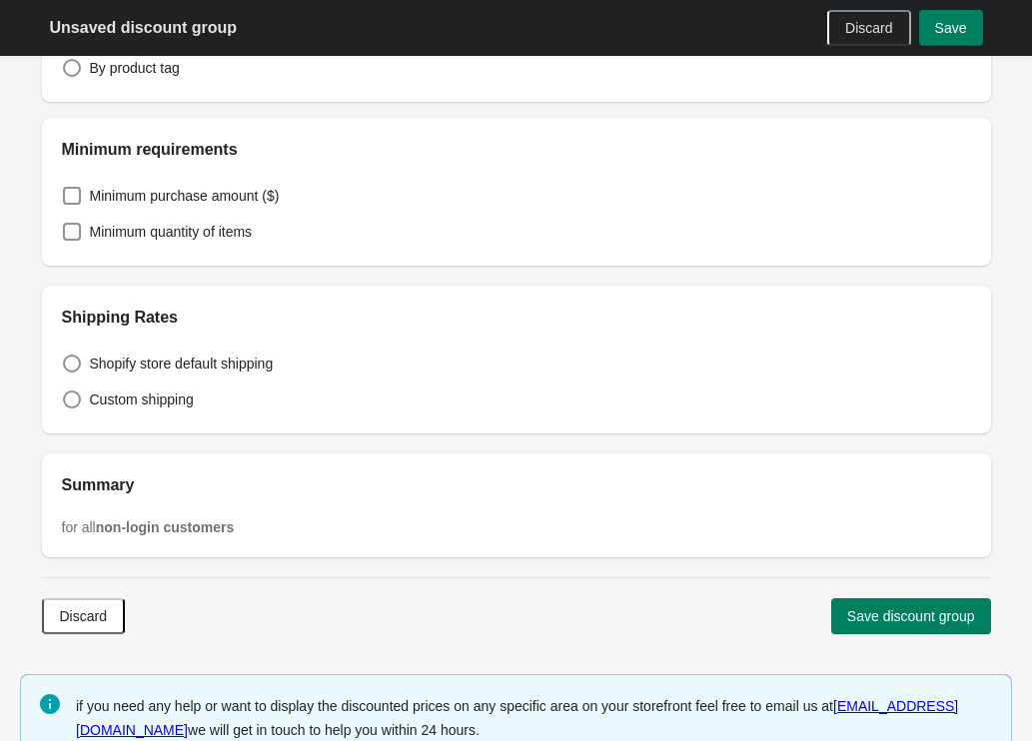
scroll to position [876, 0]
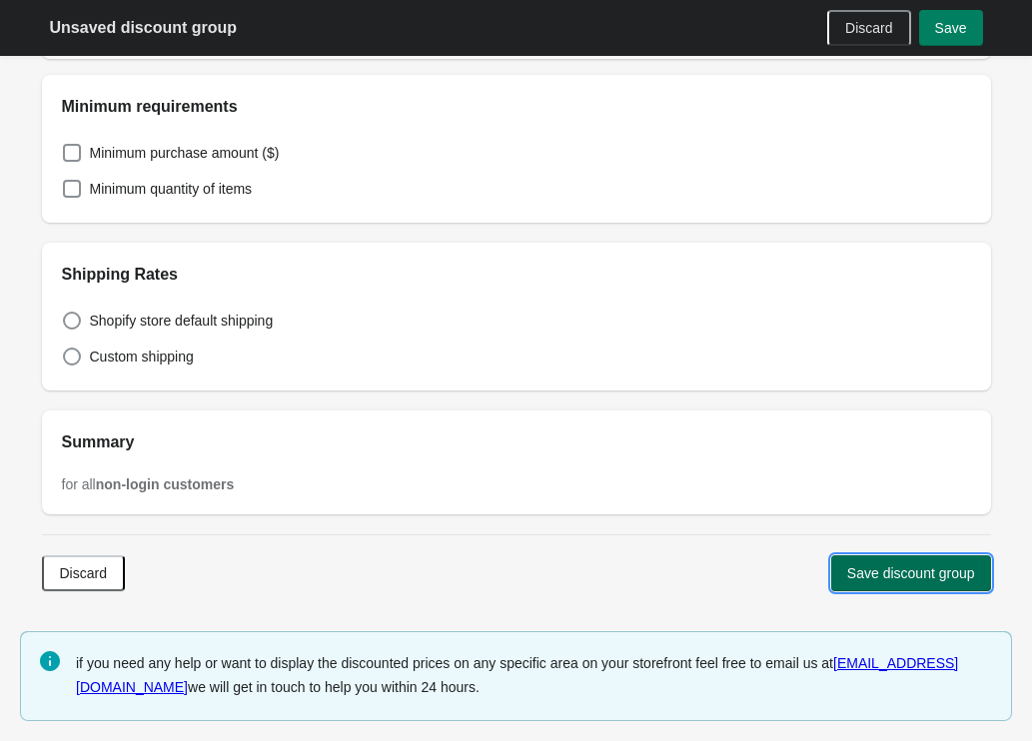
click at [904, 565] on span "Save discount group" at bounding box center [911, 573] width 128 height 16
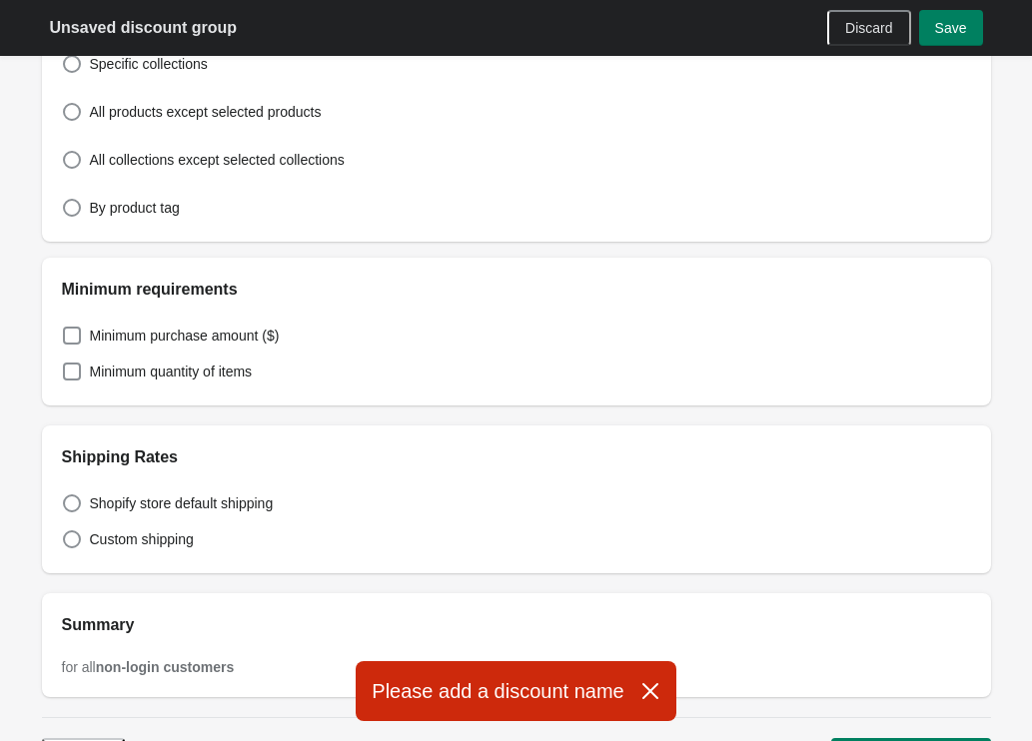
scroll to position [689, 0]
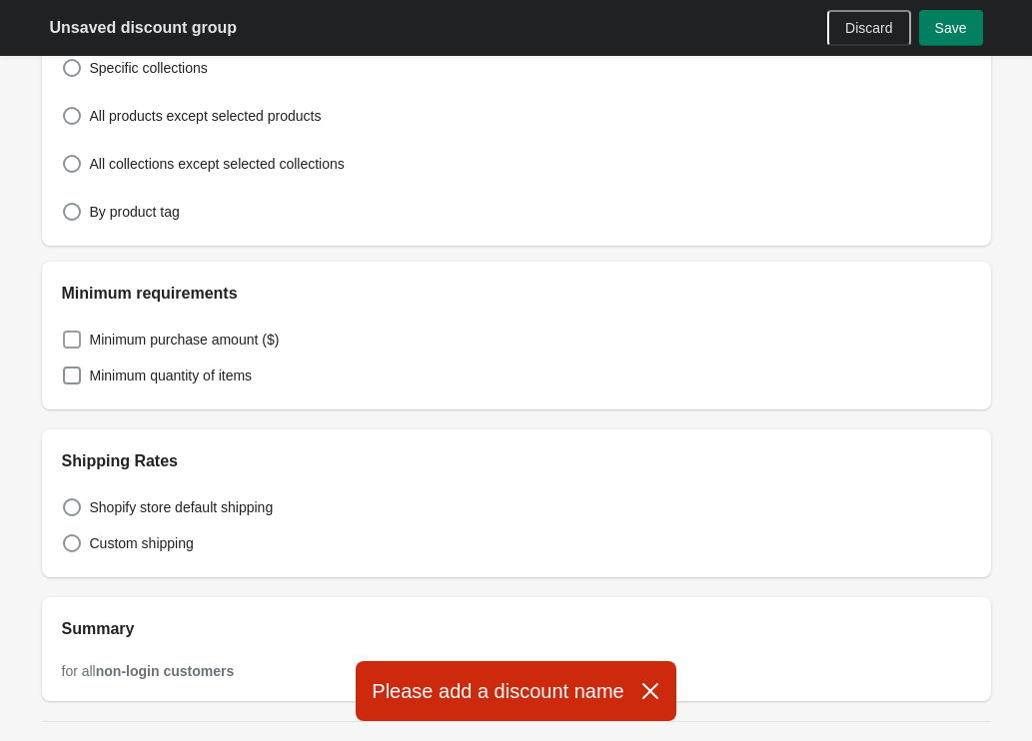
click at [98, 337] on span "Minimum purchase amount ($)" at bounding box center [185, 340] width 190 height 20
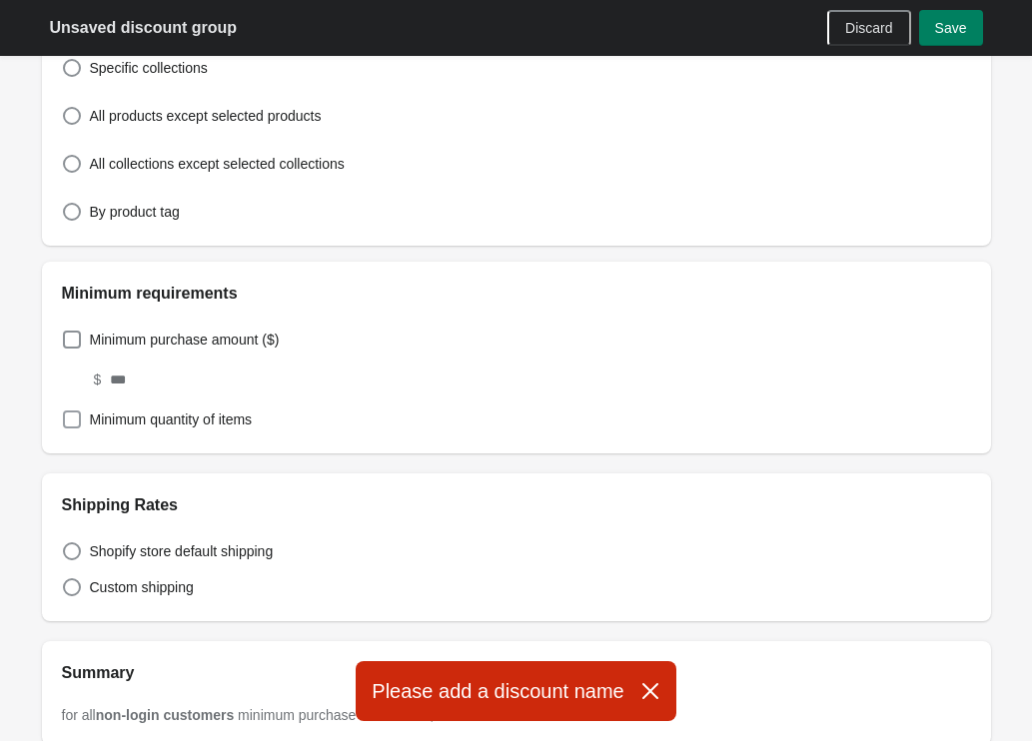
click at [105, 420] on span "Minimum quantity of items" at bounding box center [171, 419] width 163 height 20
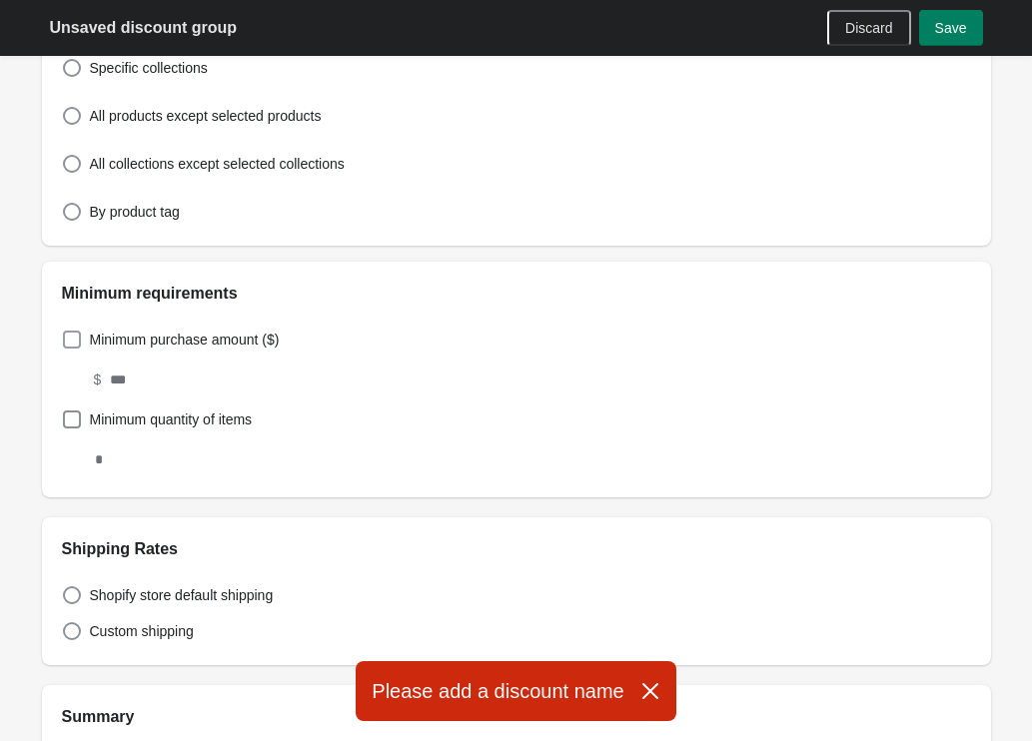
click at [75, 339] on span at bounding box center [72, 340] width 18 height 18
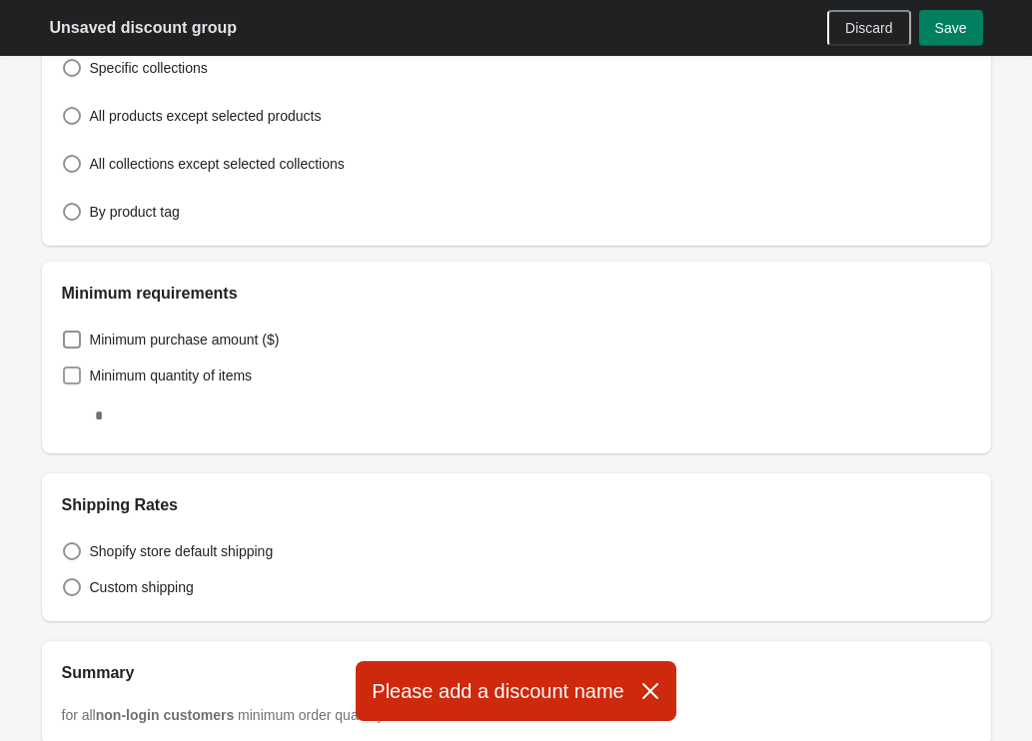
click at [75, 379] on span at bounding box center [72, 375] width 18 height 18
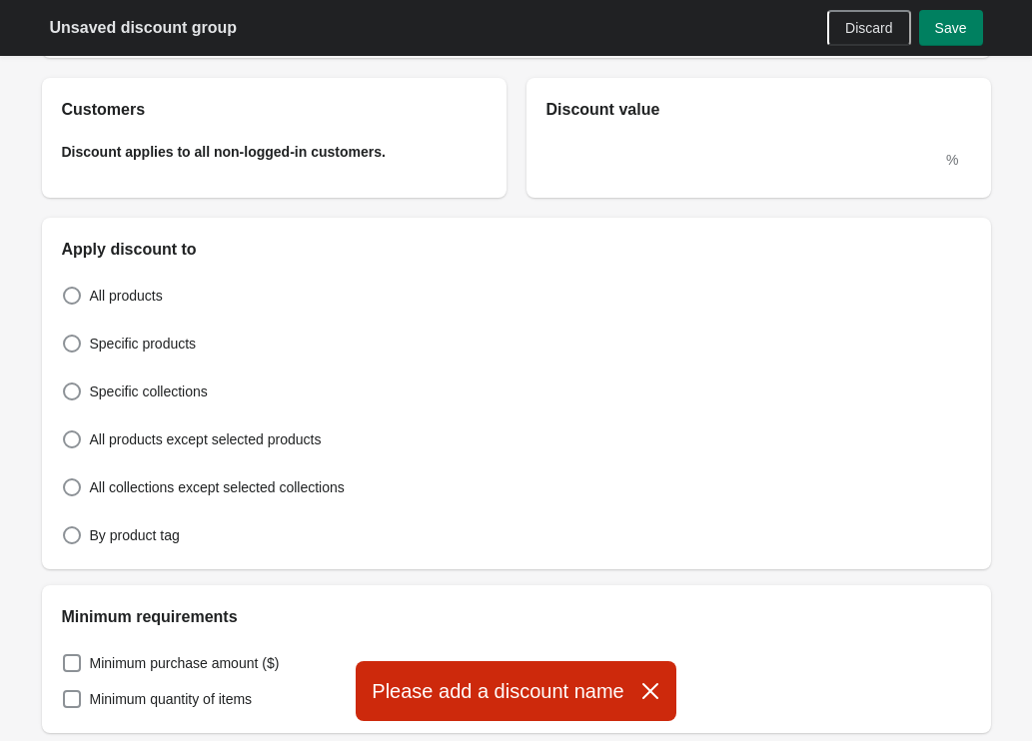
scroll to position [369, 0]
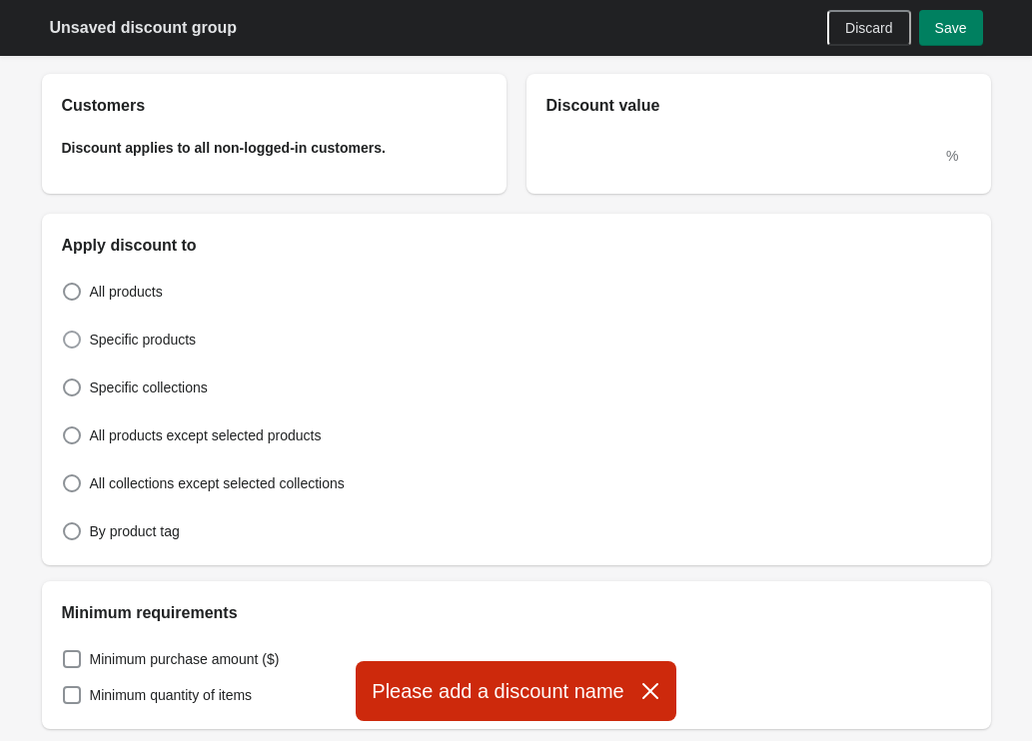
click at [181, 352] on label "Specific products" at bounding box center [129, 340] width 135 height 28
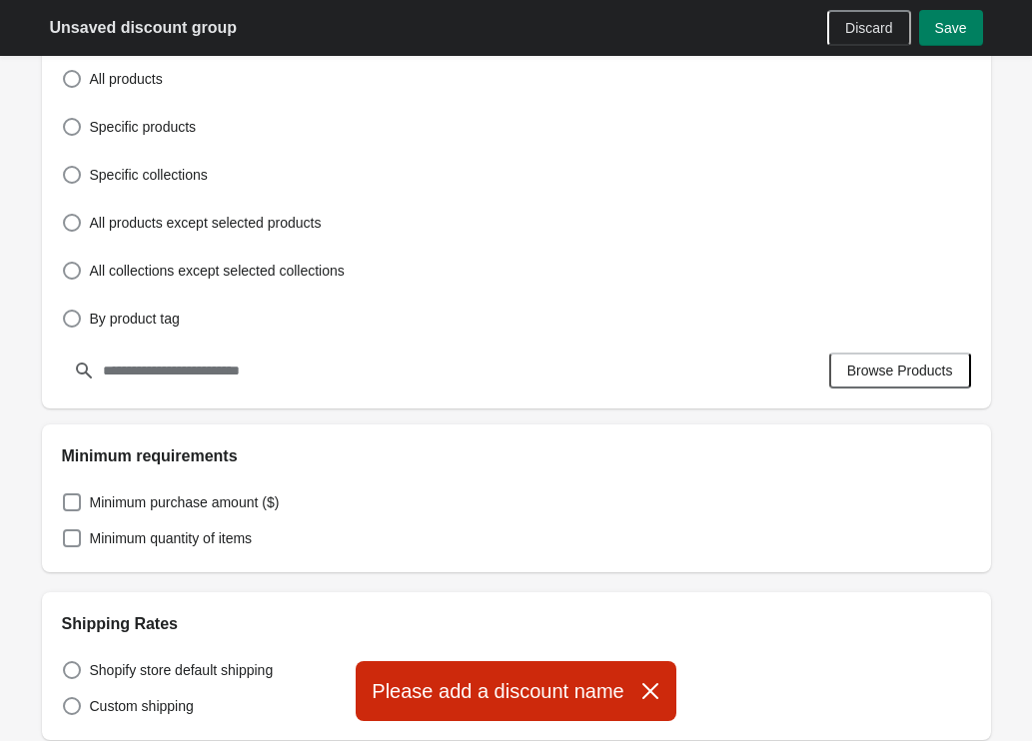
scroll to position [843, 0]
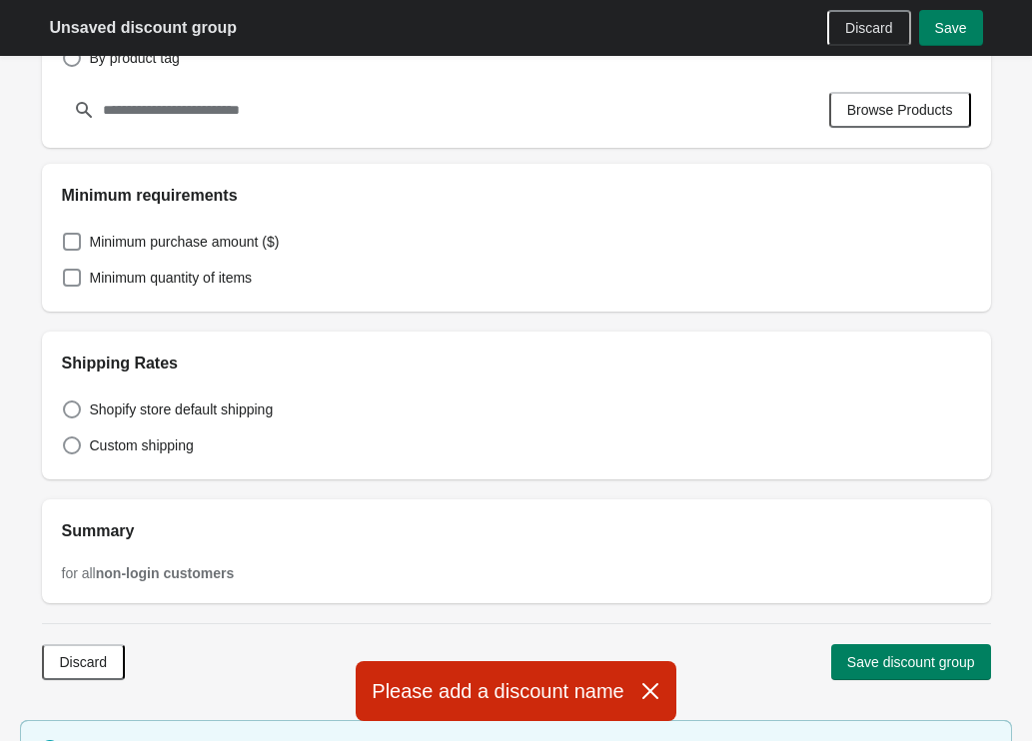
click at [893, 107] on span "Browse Products" at bounding box center [900, 110] width 106 height 16
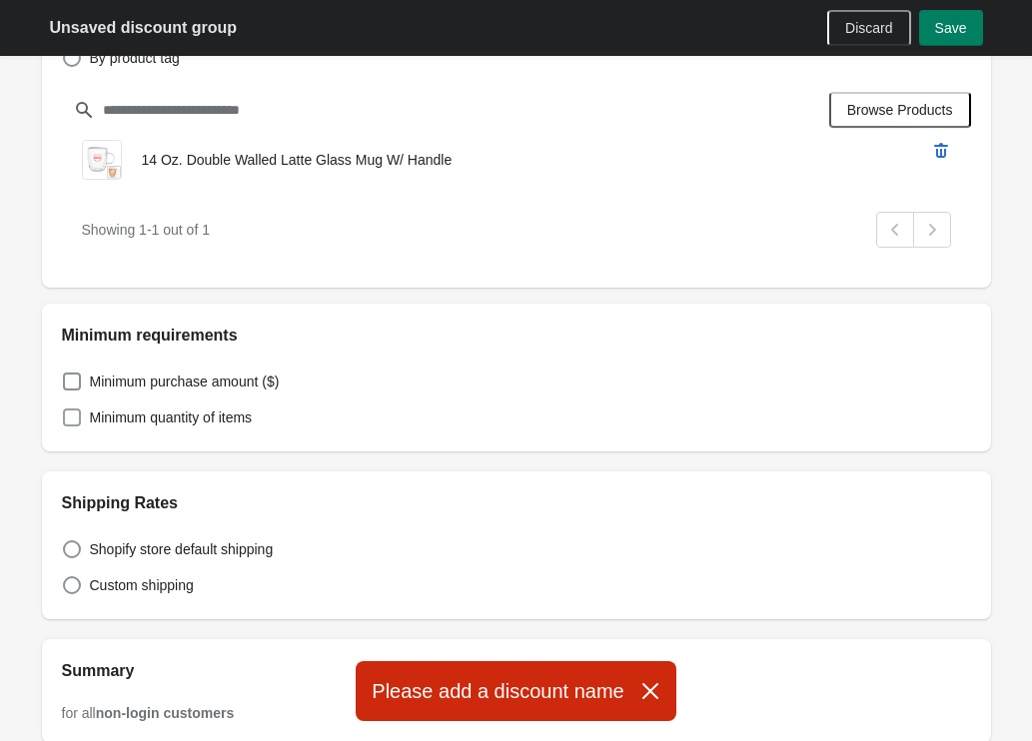
click at [73, 416] on span at bounding box center [72, 417] width 18 height 18
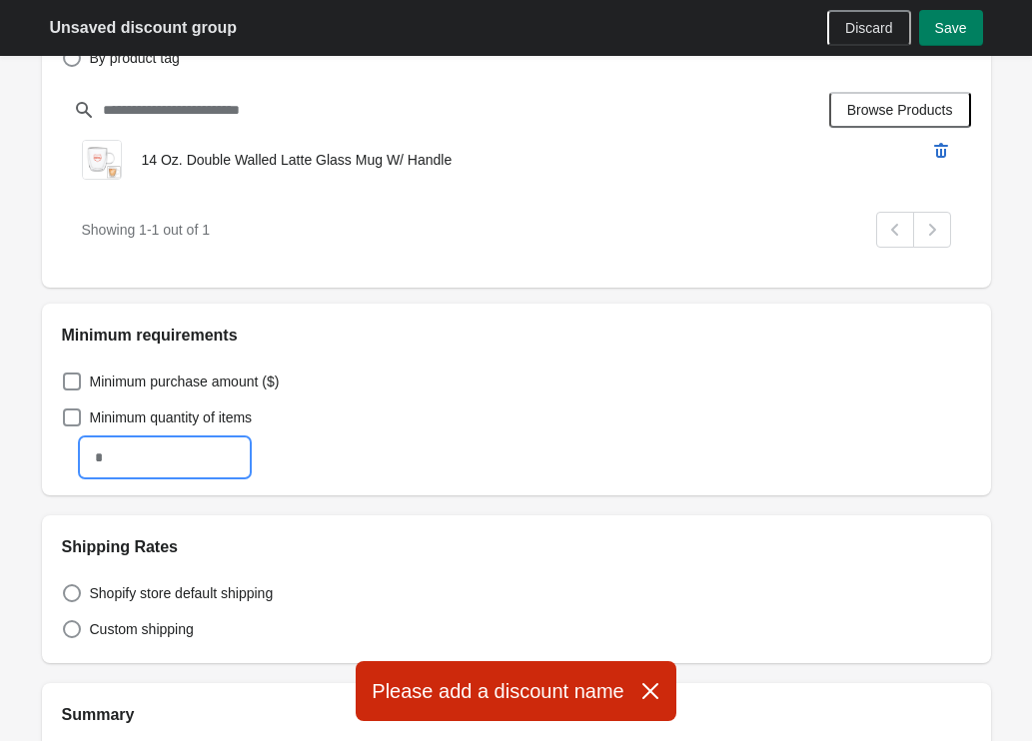
click at [157, 454] on input "text" at bounding box center [165, 457] width 166 height 36
type input "*"
type input "**"
click at [407, 468] on div "**" at bounding box center [506, 447] width 929 height 56
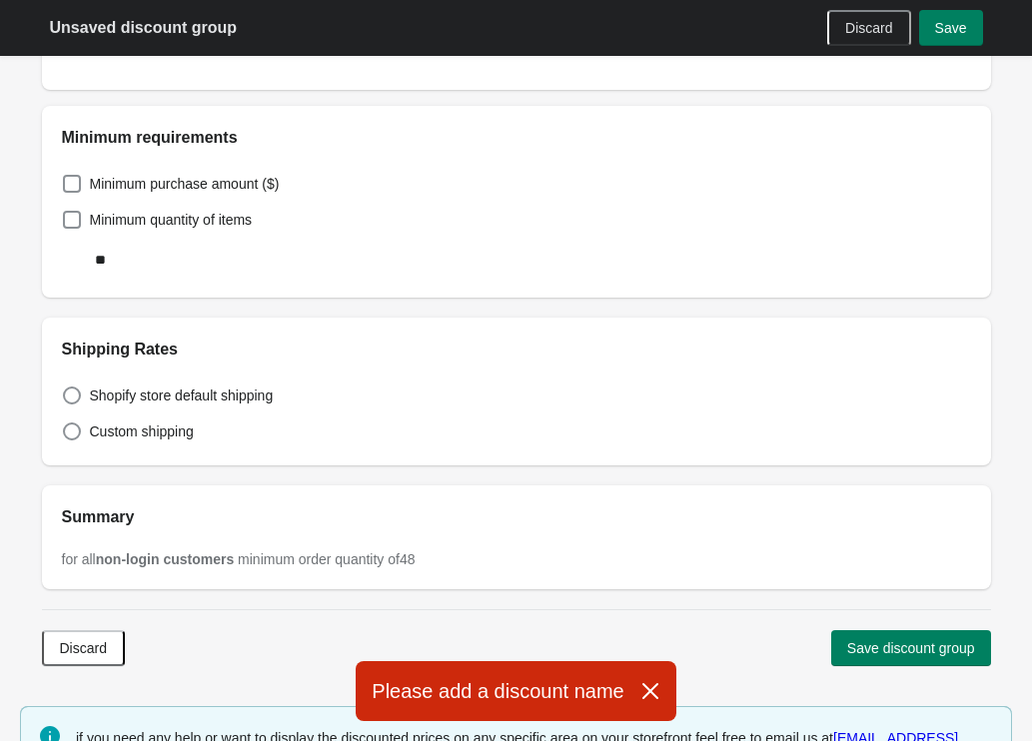
scroll to position [1115, 0]
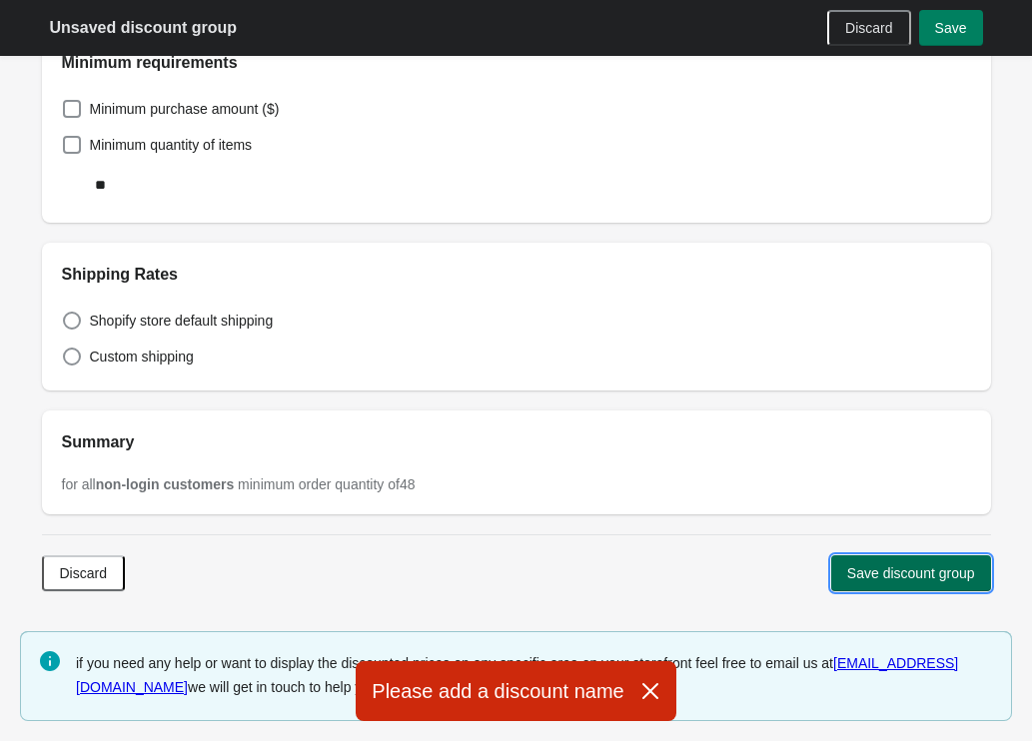
click at [912, 584] on button "Save discount group" at bounding box center [911, 573] width 160 height 36
click at [886, 580] on span "Save discount group" at bounding box center [911, 573] width 128 height 16
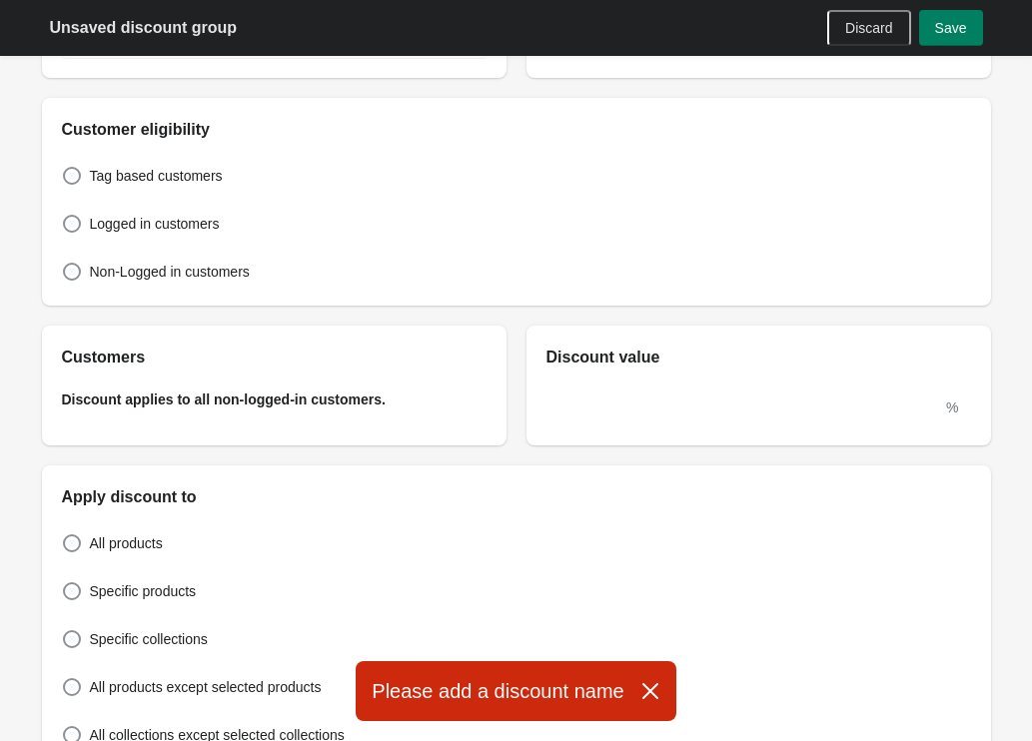
scroll to position [0, 0]
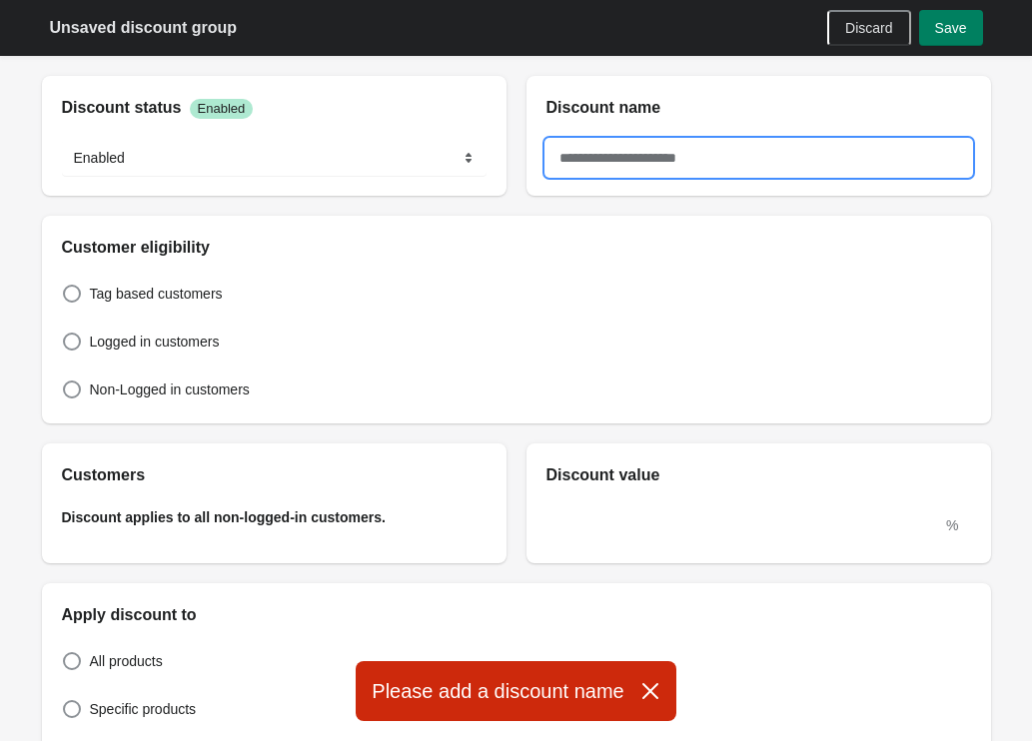
click at [664, 158] on input "text" at bounding box center [758, 158] width 424 height 36
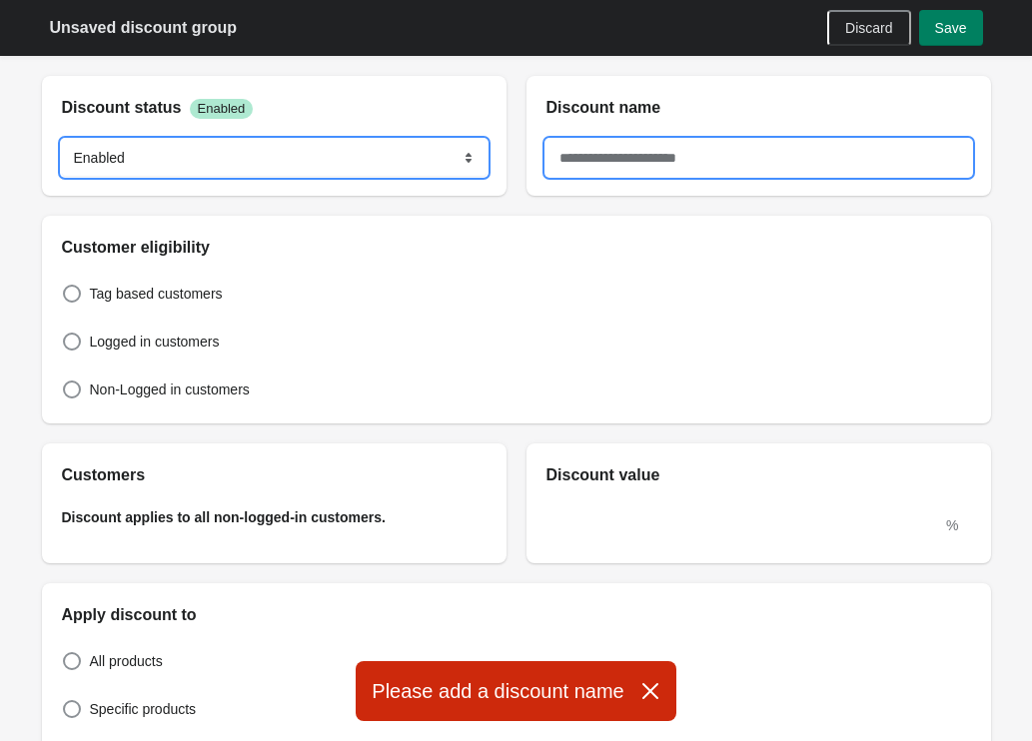
click at [275, 161] on select "******* ********" at bounding box center [274, 158] width 424 height 36
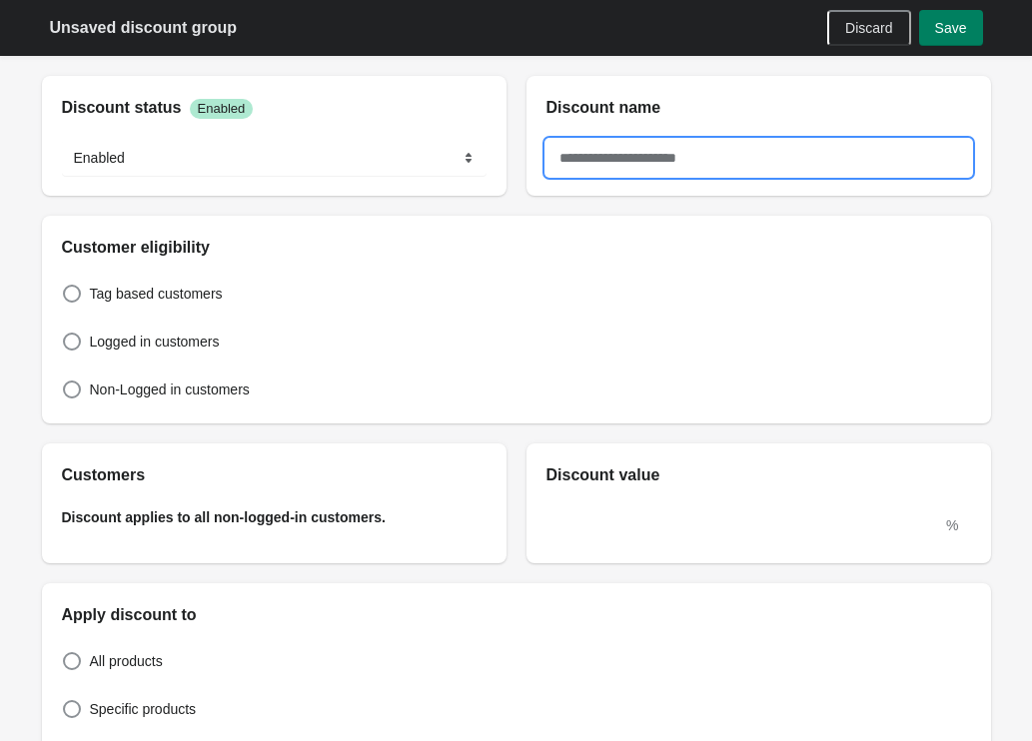
click at [737, 155] on input "text" at bounding box center [758, 158] width 424 height 36
type input "*****"
click at [957, 32] on span "Save" at bounding box center [951, 28] width 32 height 16
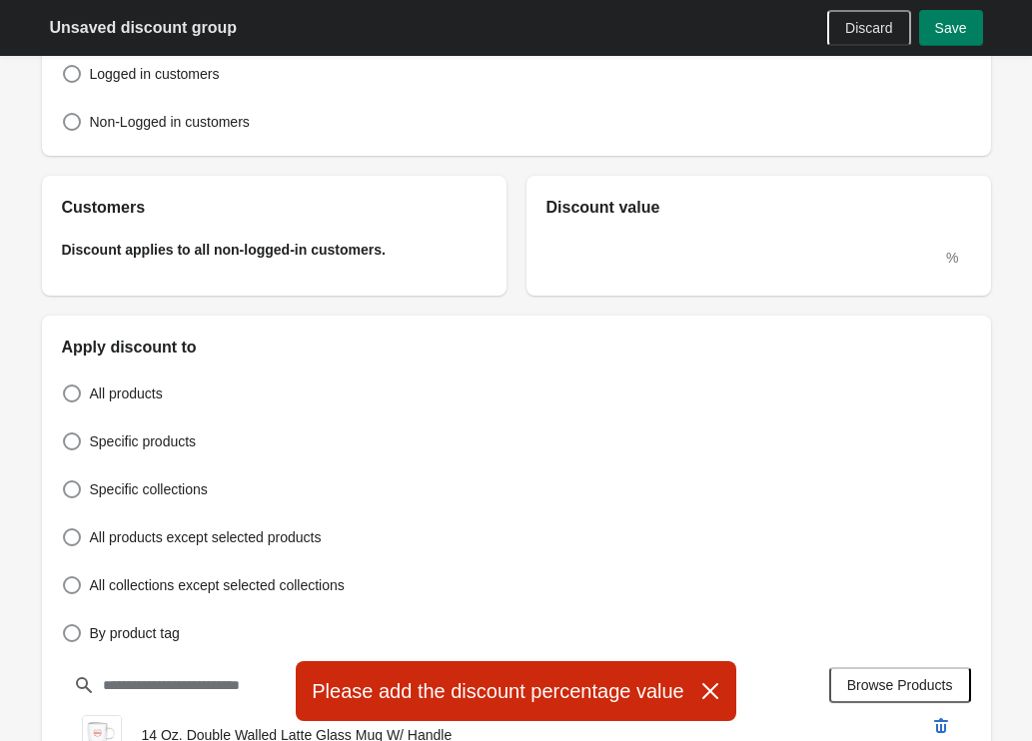
scroll to position [310, 0]
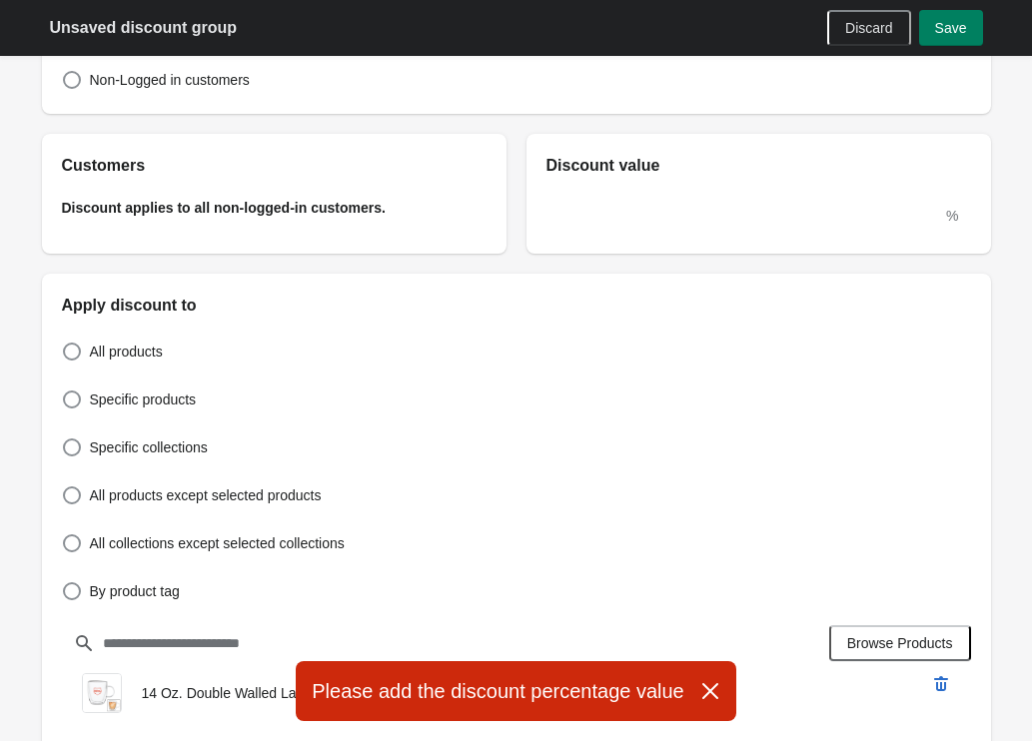
scroll to position [13, 0]
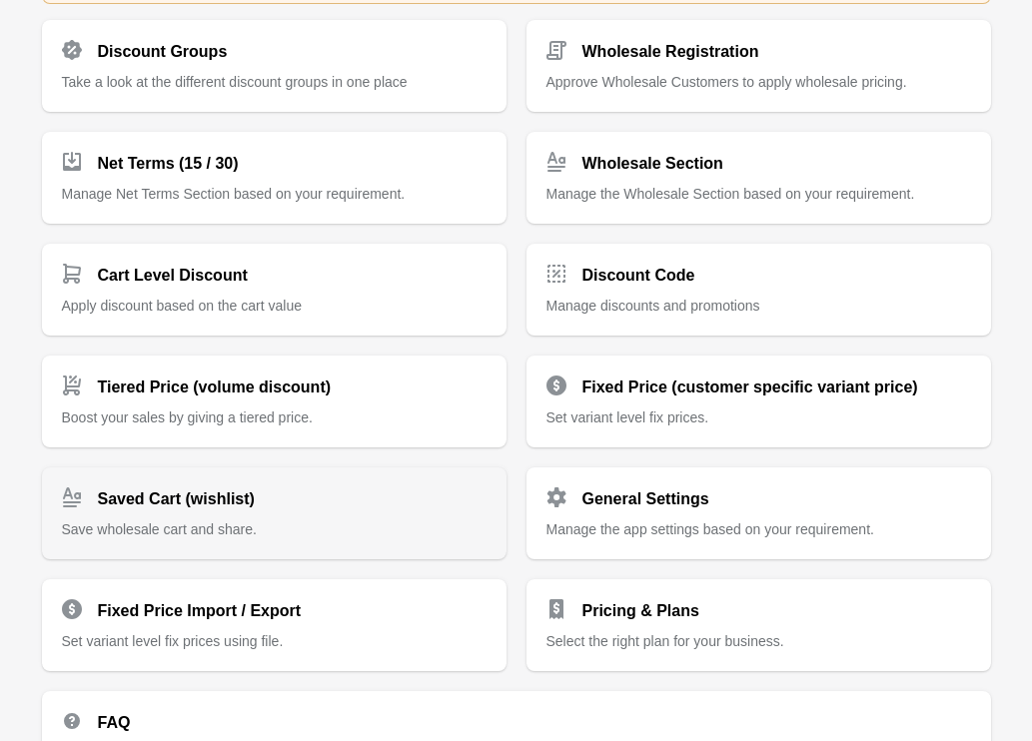
scroll to position [529, 0]
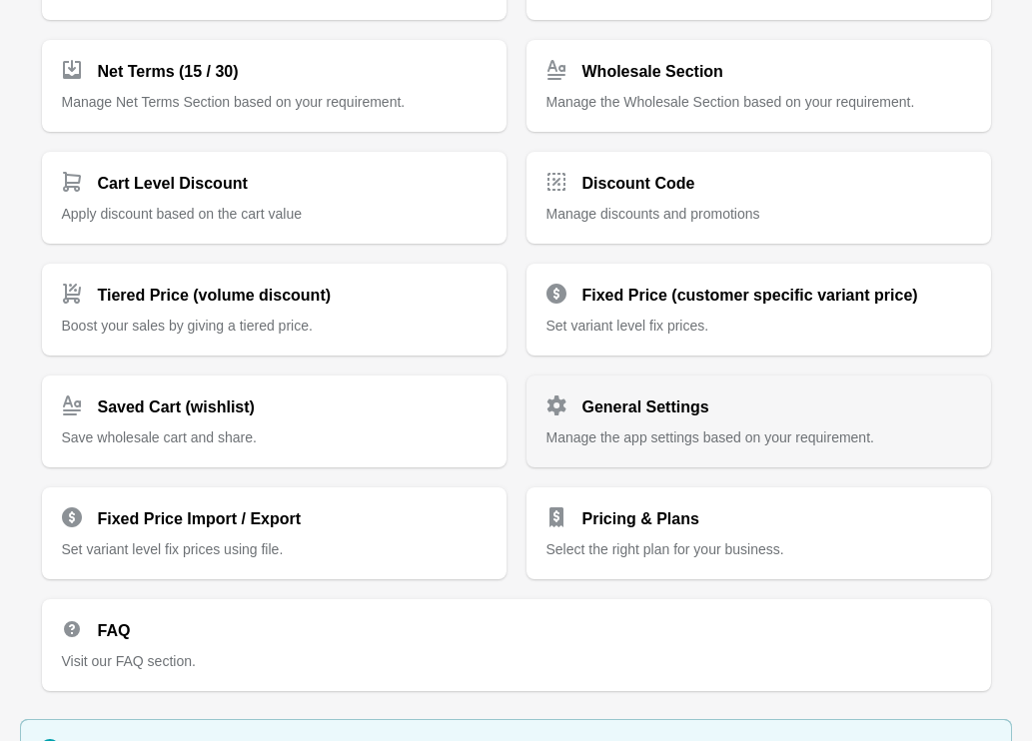
click at [792, 443] on p "Manage the app settings based on your requirement." at bounding box center [758, 437] width 424 height 20
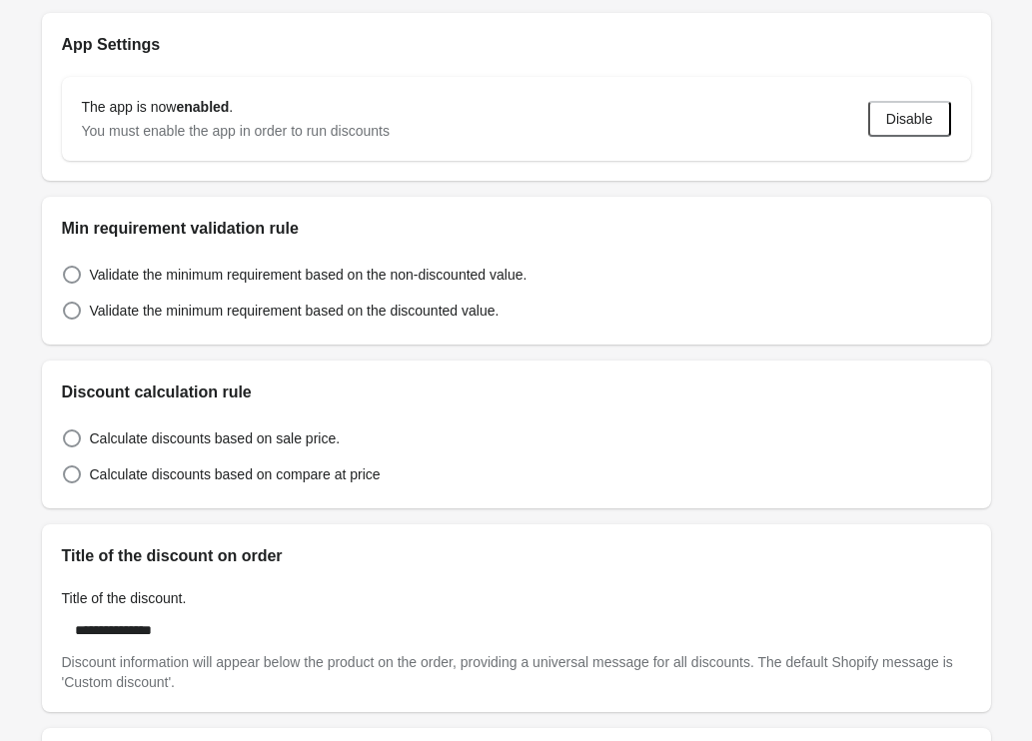
scroll to position [164, 0]
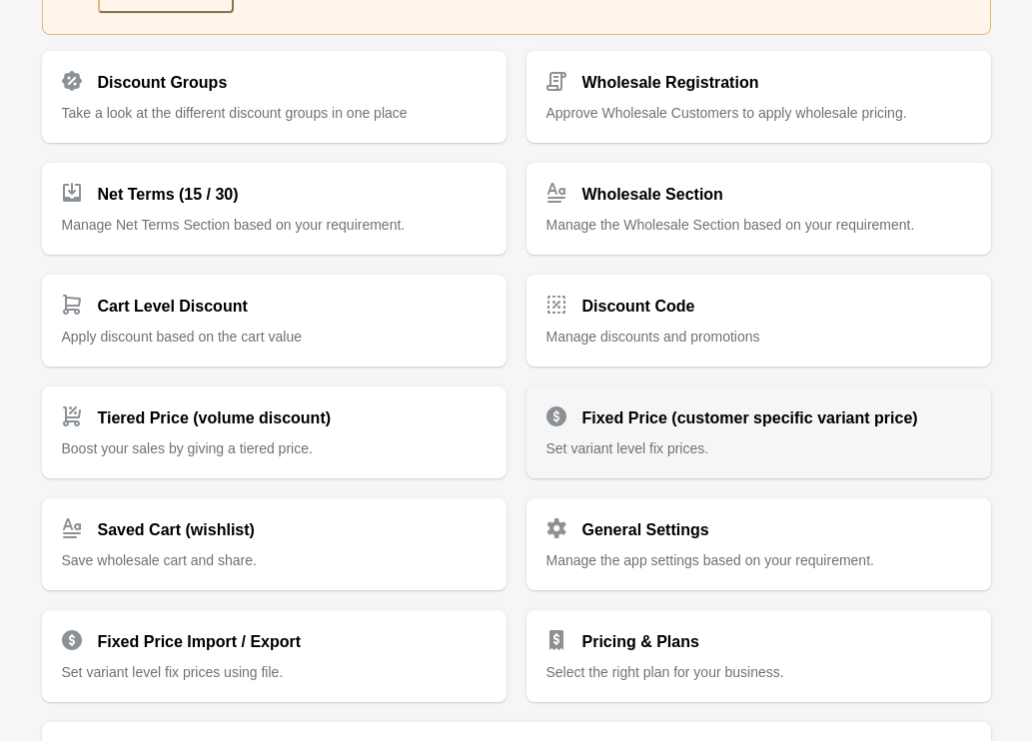
scroll to position [615, 0]
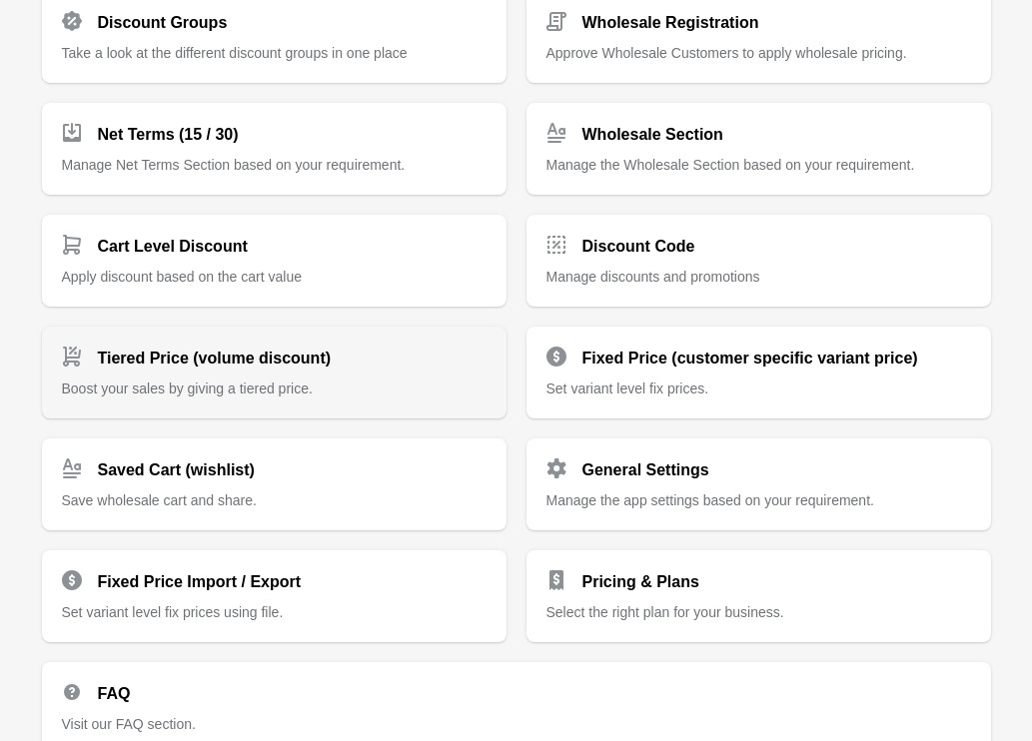
click at [263, 399] on div "Tiered Price (volume discount) Boost your sales by giving a tiered price." at bounding box center [274, 373] width 464 height 92
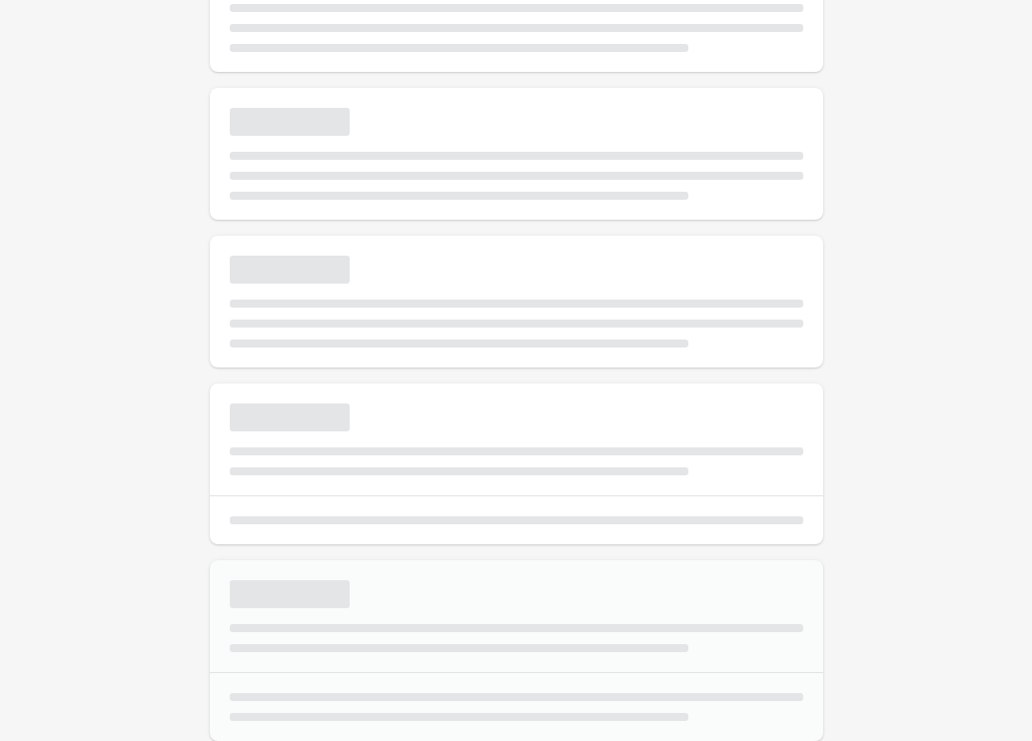
scroll to position [13, 0]
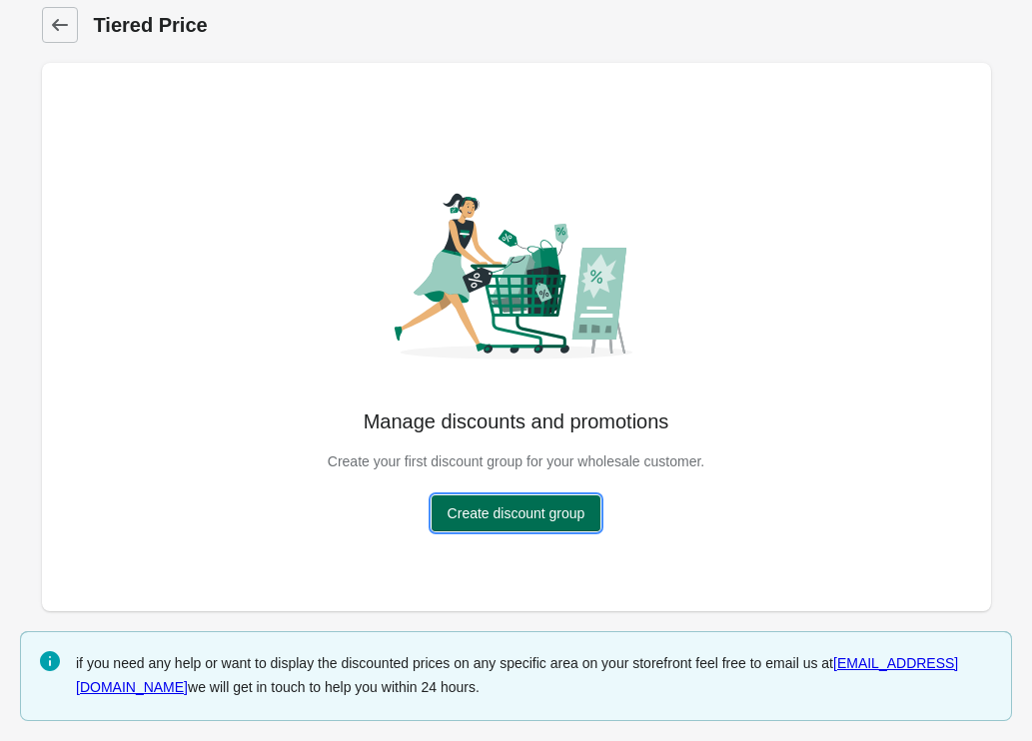
click at [563, 525] on button "Create discount group" at bounding box center [516, 513] width 170 height 36
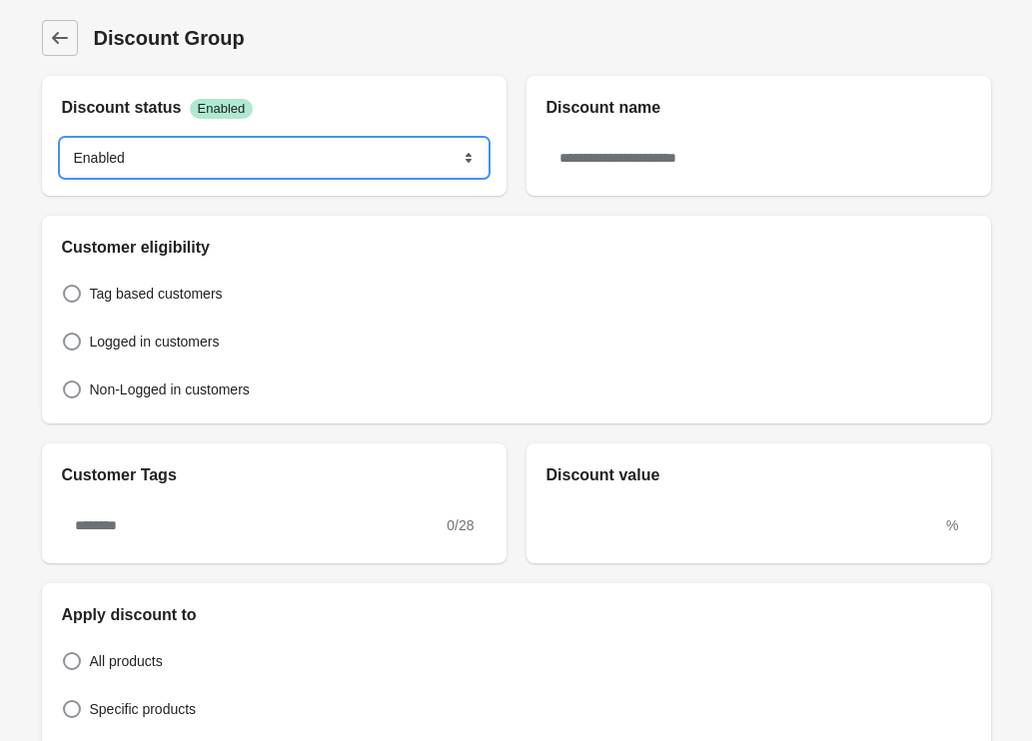
click at [214, 158] on select "******* ********" at bounding box center [274, 158] width 424 height 36
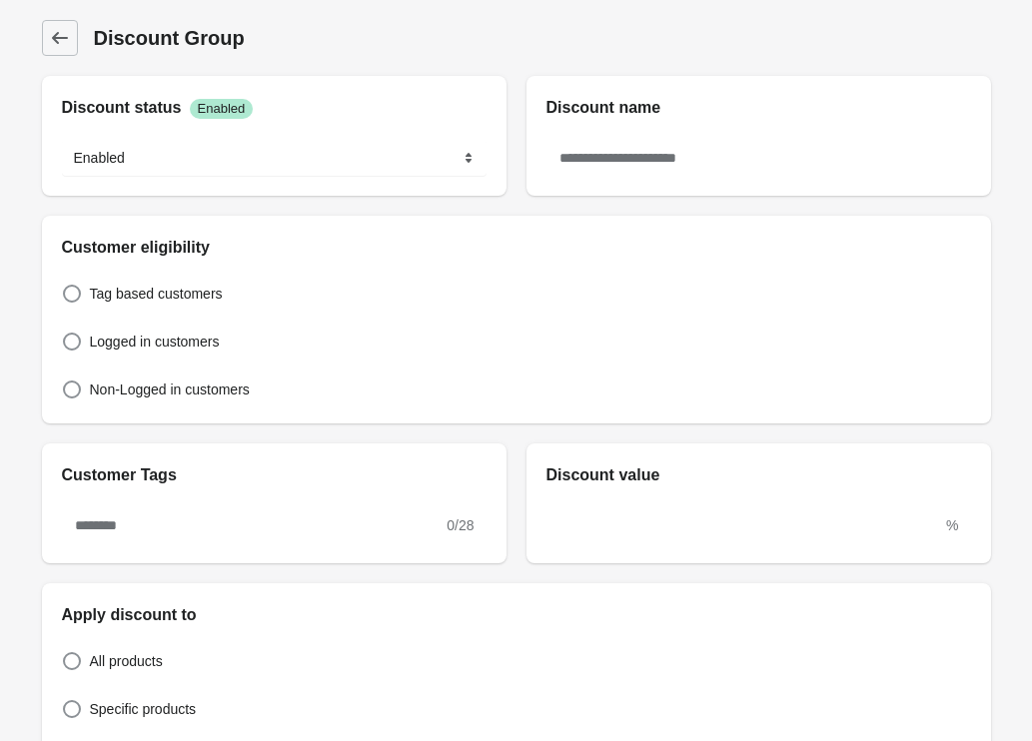
click at [219, 560] on div "0/28" at bounding box center [274, 525] width 464 height 76
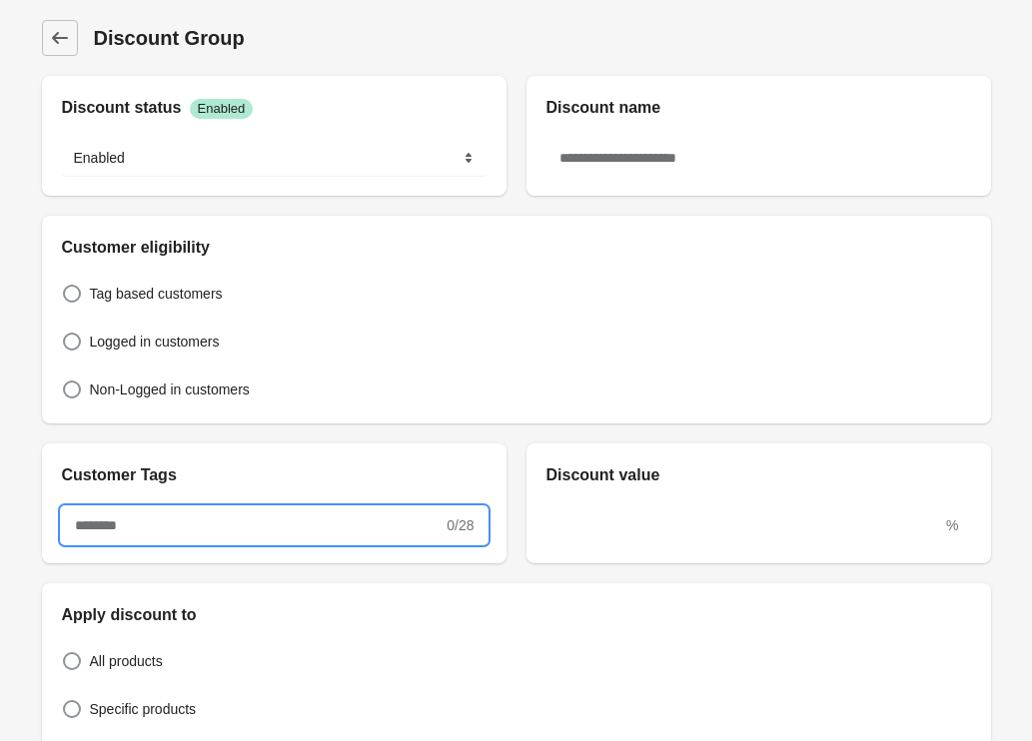
click at [227, 538] on input "text" at bounding box center [252, 525] width 381 height 36
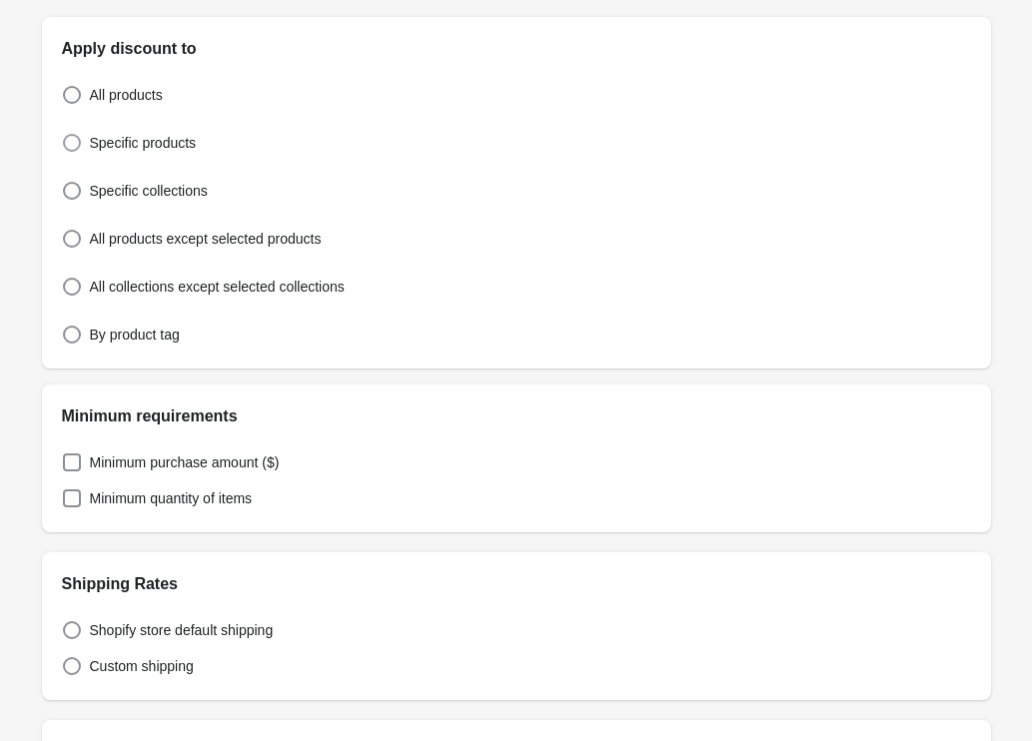
click at [74, 134] on span at bounding box center [72, 143] width 18 height 18
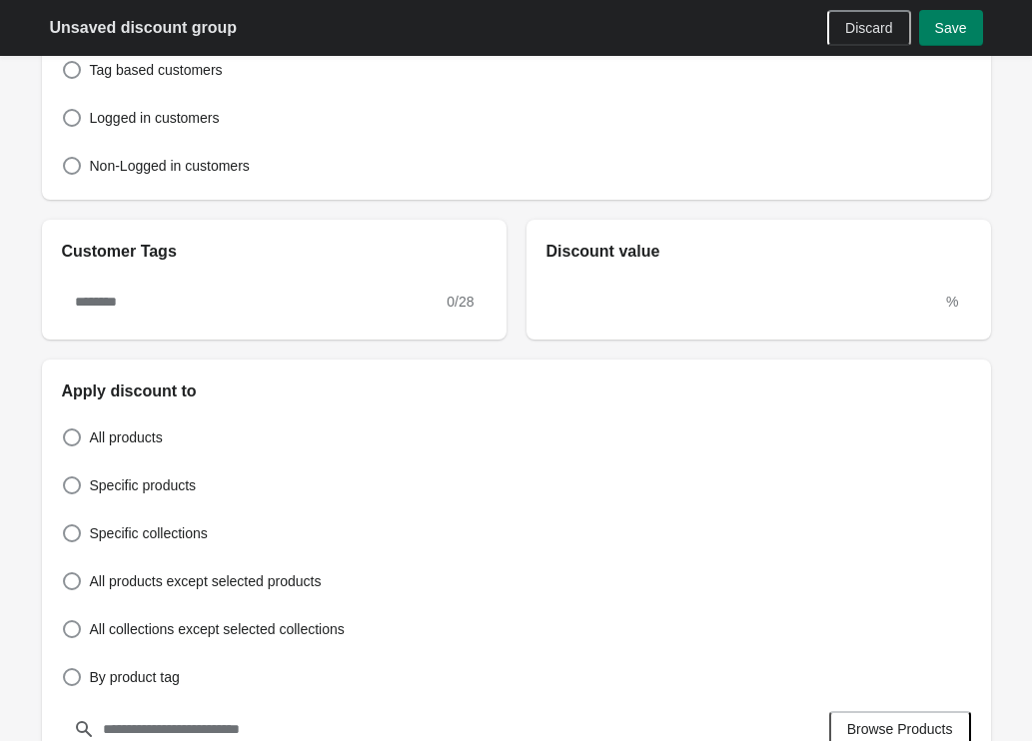
scroll to position [0, 0]
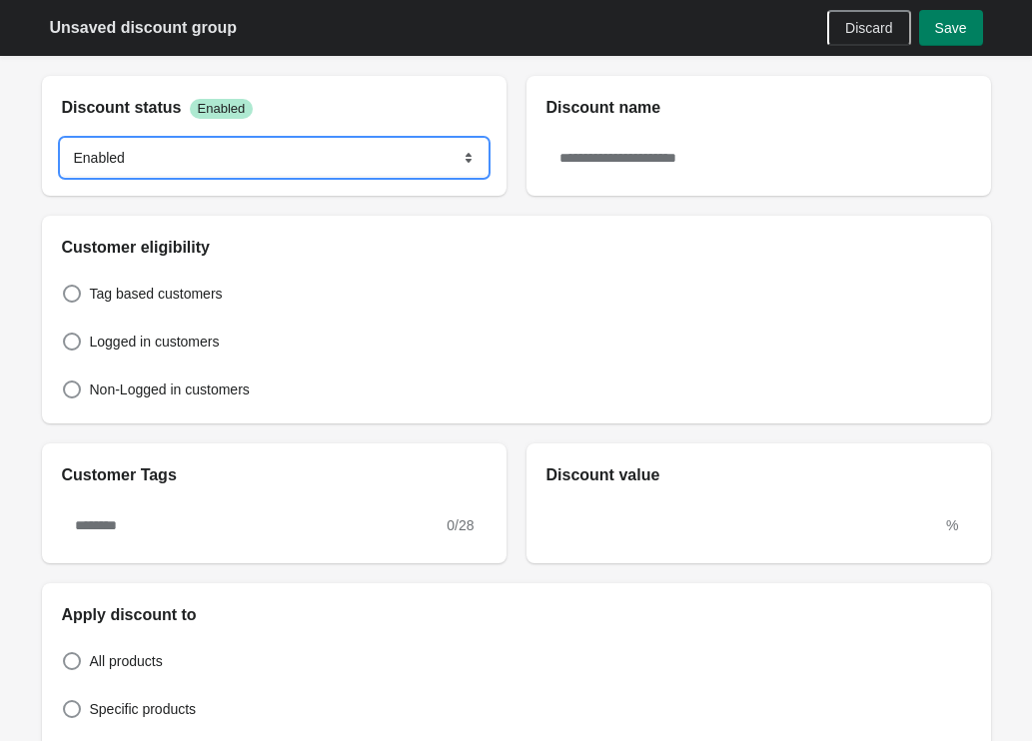
click at [278, 150] on select "******* ********" at bounding box center [274, 158] width 424 height 36
click at [331, 167] on select "******* ********" at bounding box center [274, 158] width 424 height 36
click at [62, 140] on select "******* ********" at bounding box center [274, 158] width 424 height 36
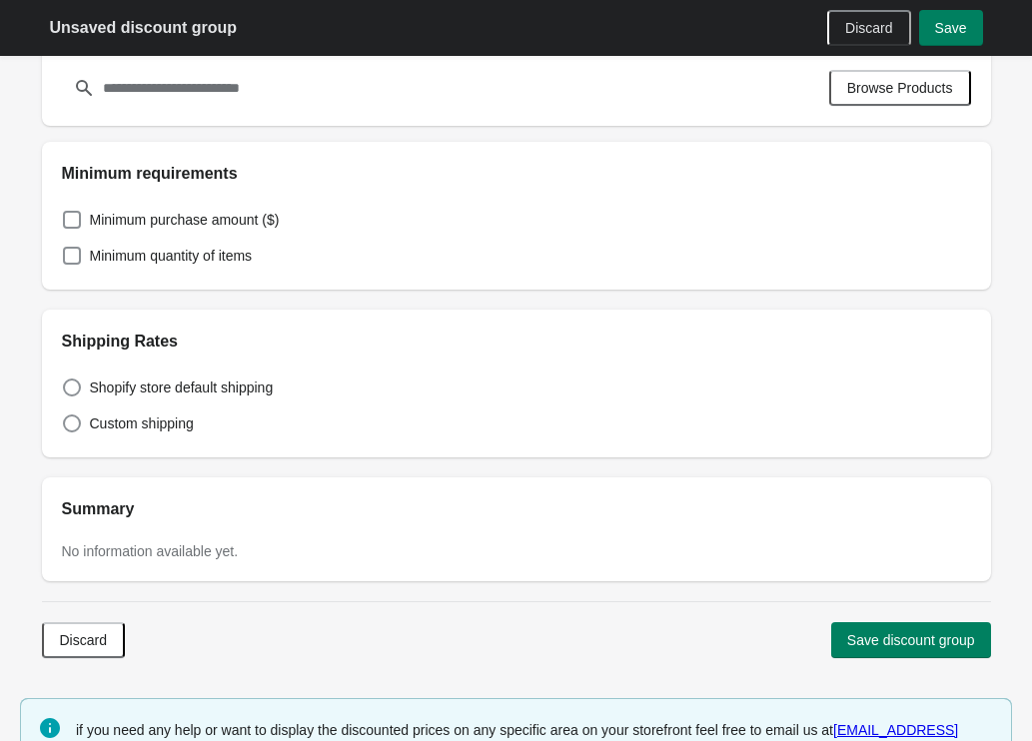
scroll to position [932, 0]
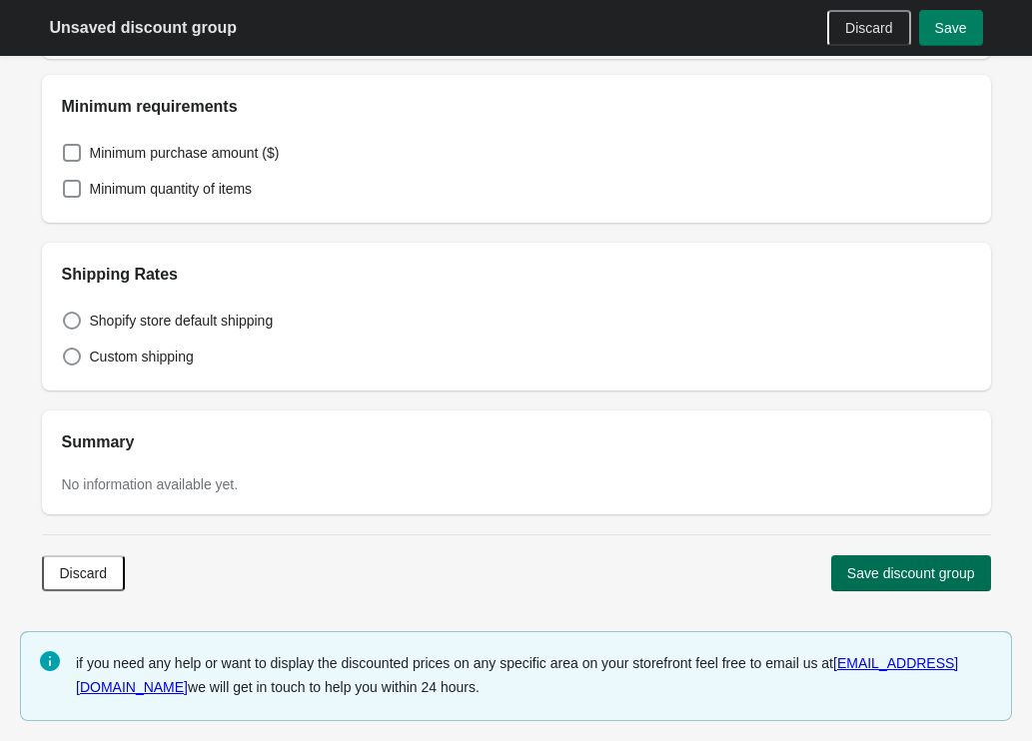
click at [944, 567] on span "Save discount group" at bounding box center [911, 573] width 128 height 16
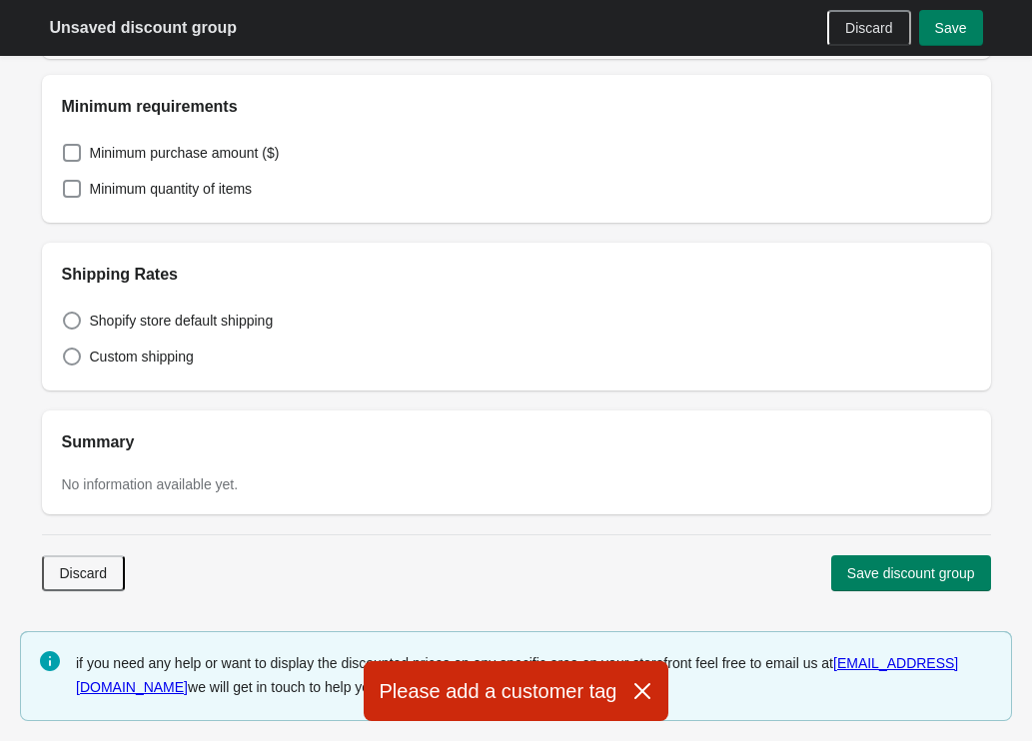
click at [102, 579] on span "Discard" at bounding box center [83, 573] width 47 height 16
select select "*"
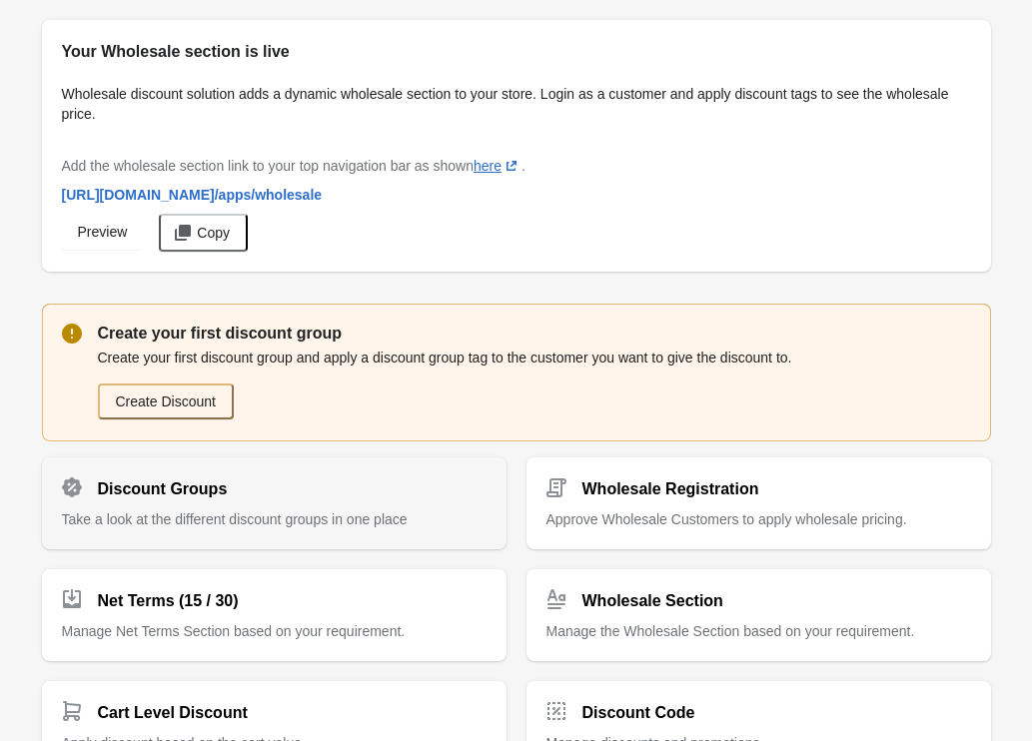
scroll to position [615, 0]
